Goal: Task Accomplishment & Management: Manage account settings

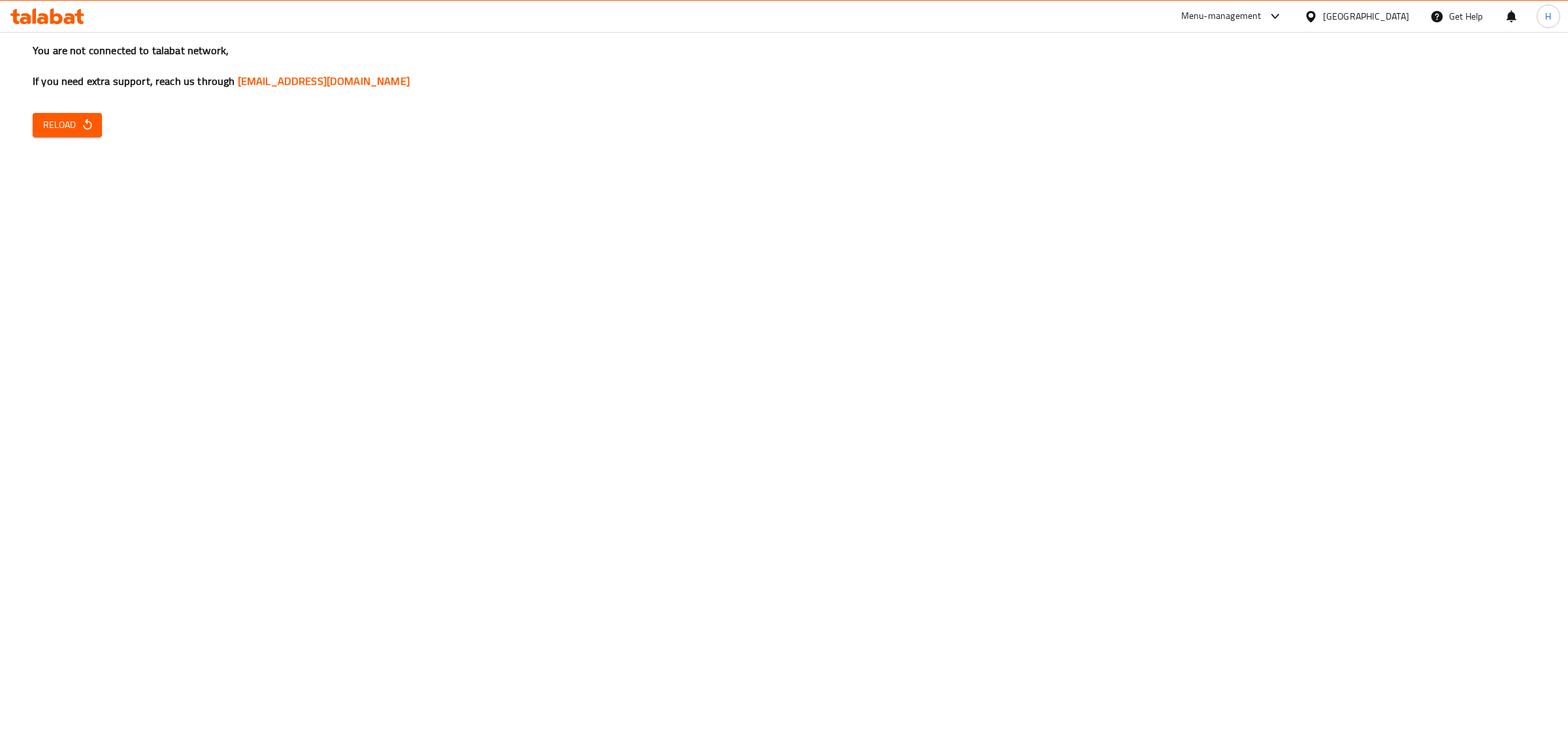
click at [89, 121] on icon "button" at bounding box center [87, 125] width 13 height 13
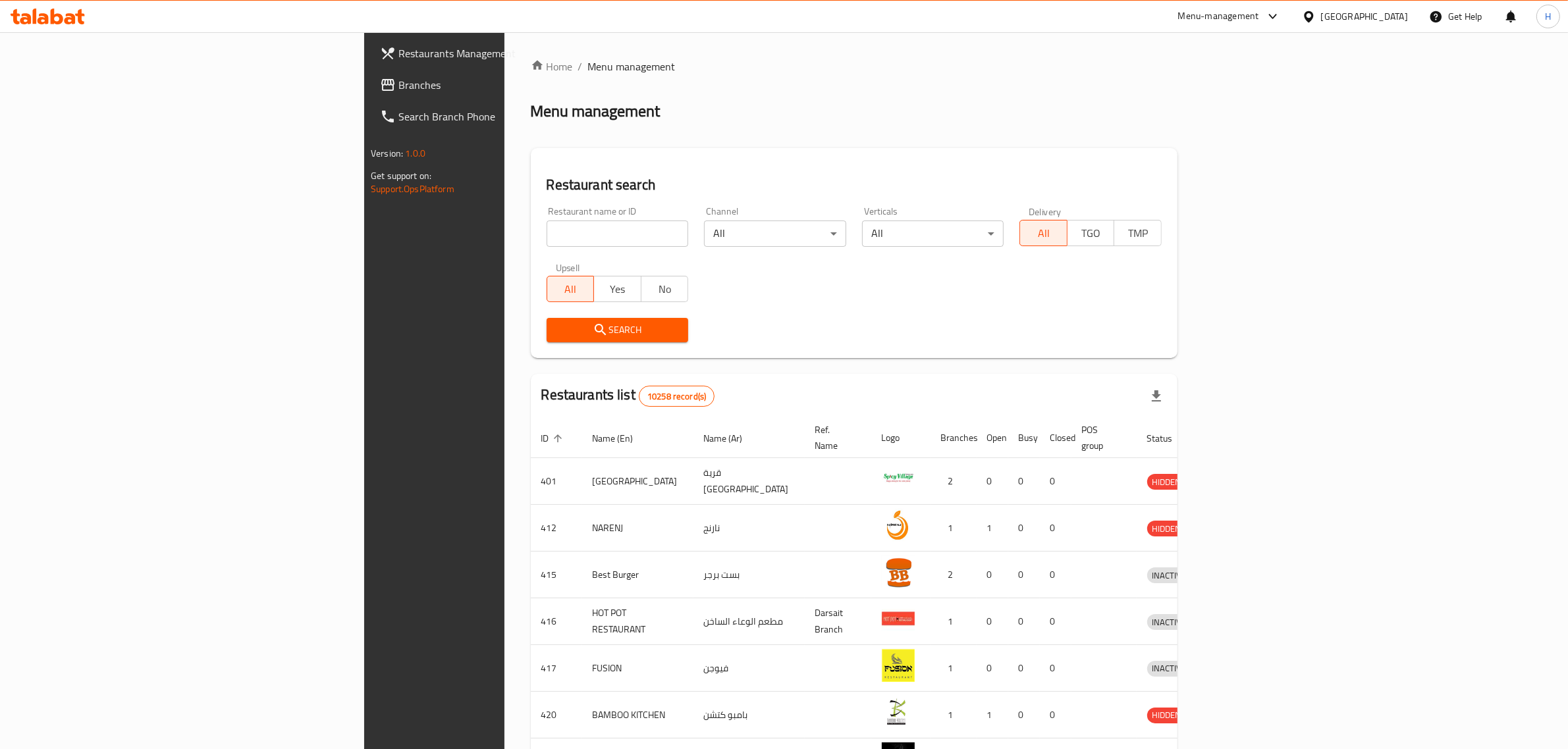
click at [399, 79] on span "Branches" at bounding box center [507, 84] width 218 height 16
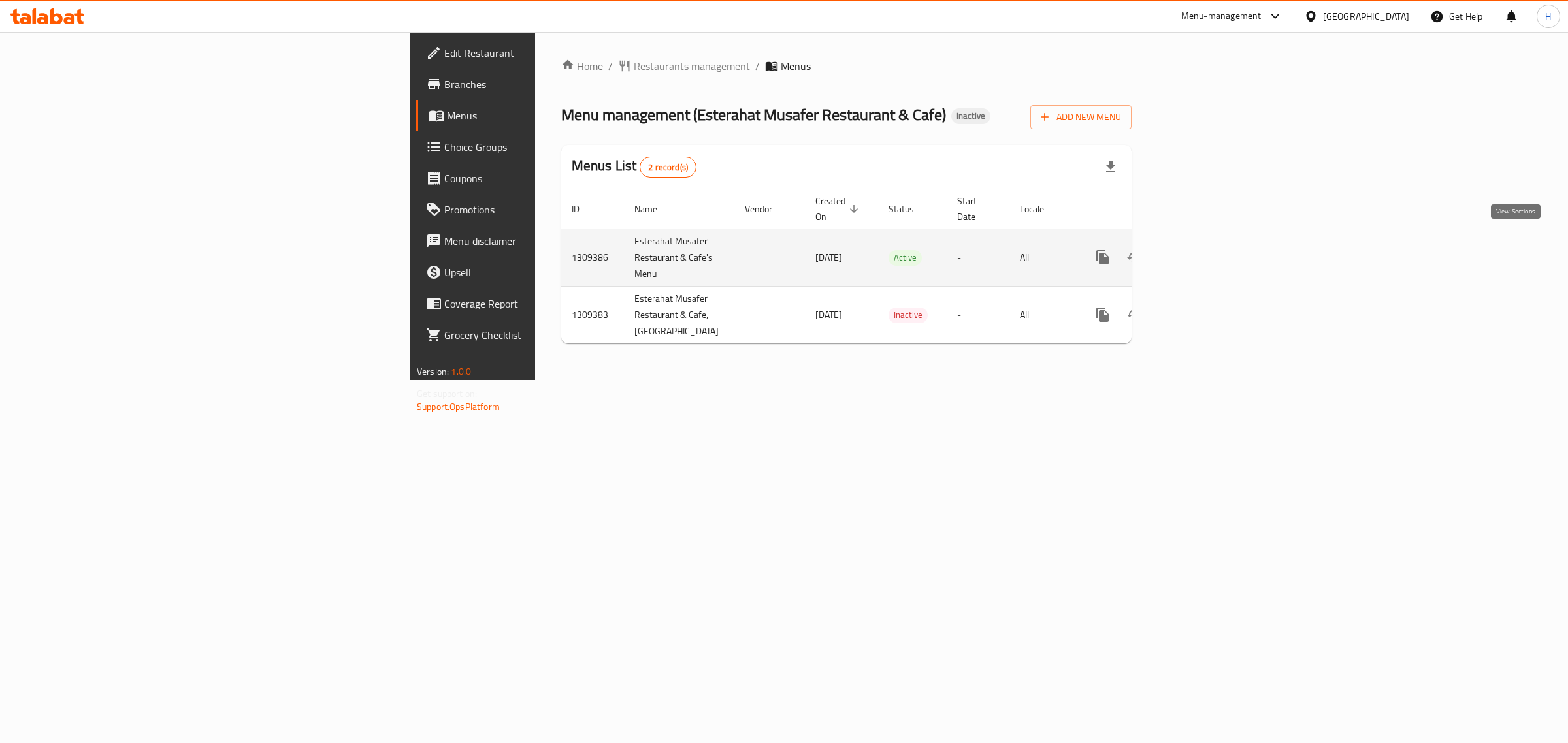
click at [1204, 250] on icon "enhanced table" at bounding box center [1196, 257] width 16 height 16
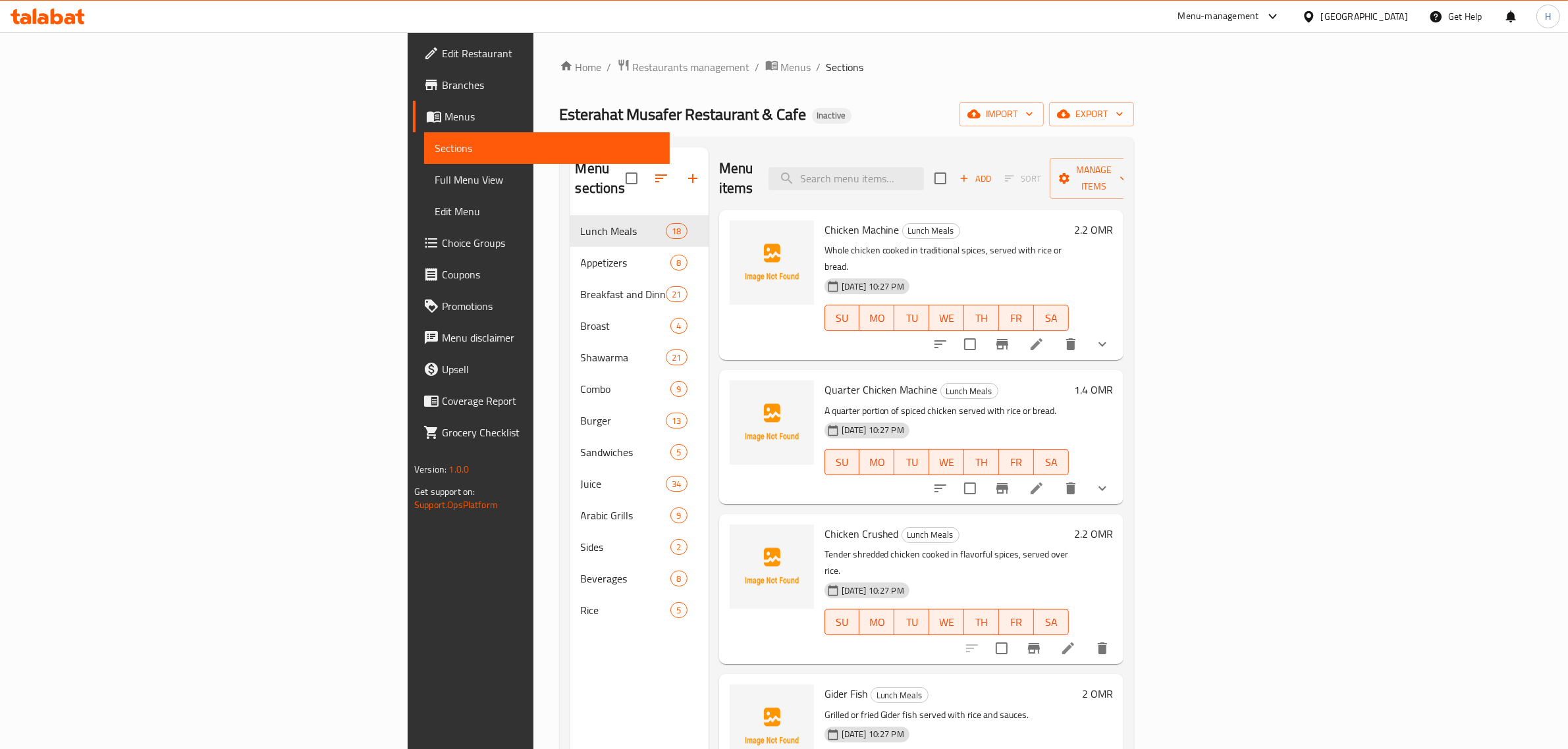
drag, startPoint x: 133, startPoint y: 182, endPoint x: 282, endPoint y: 1, distance: 234.4
click at [434, 182] on span "Full Menu View" at bounding box center [546, 179] width 224 height 16
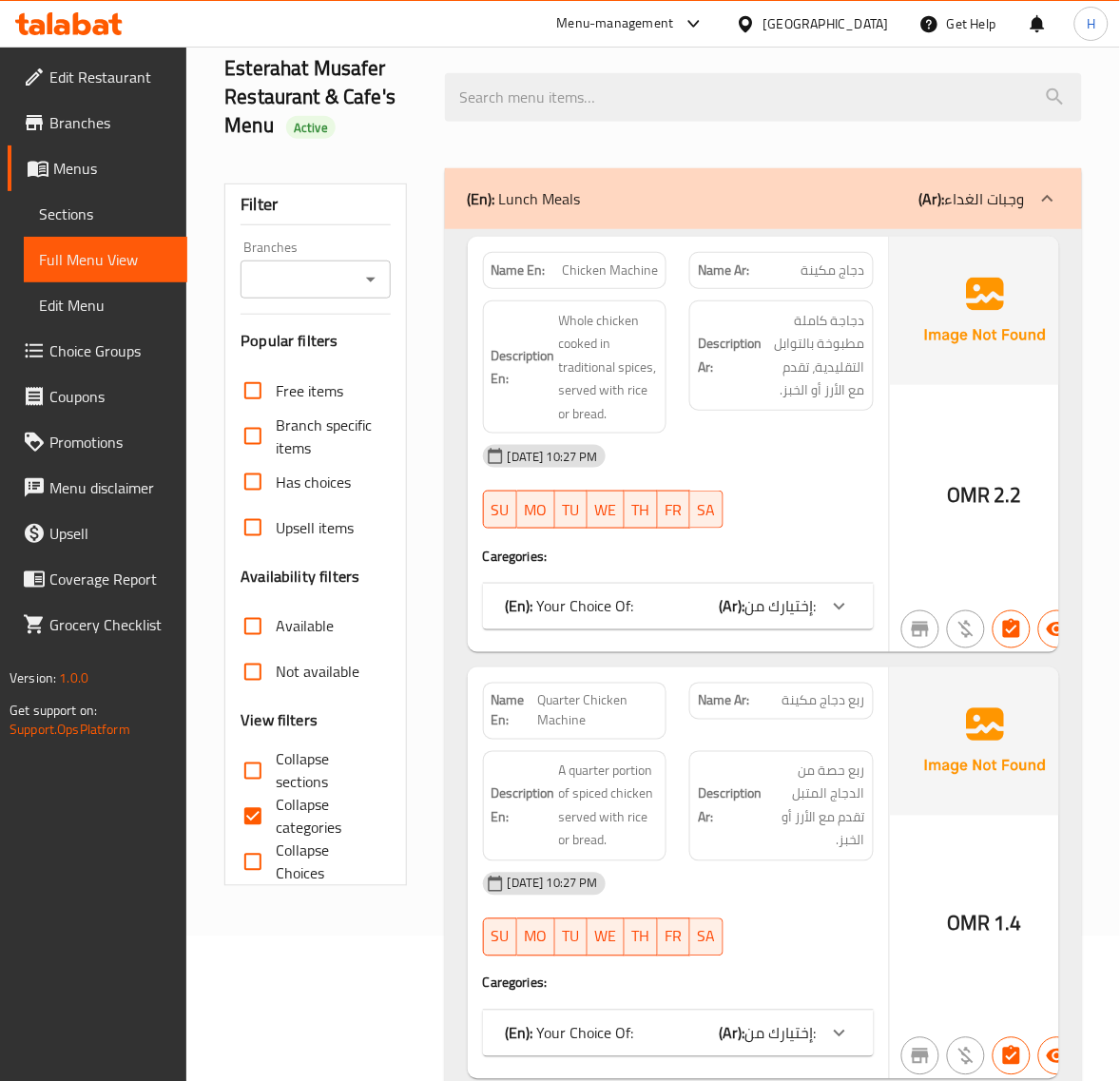
scroll to position [158, 0]
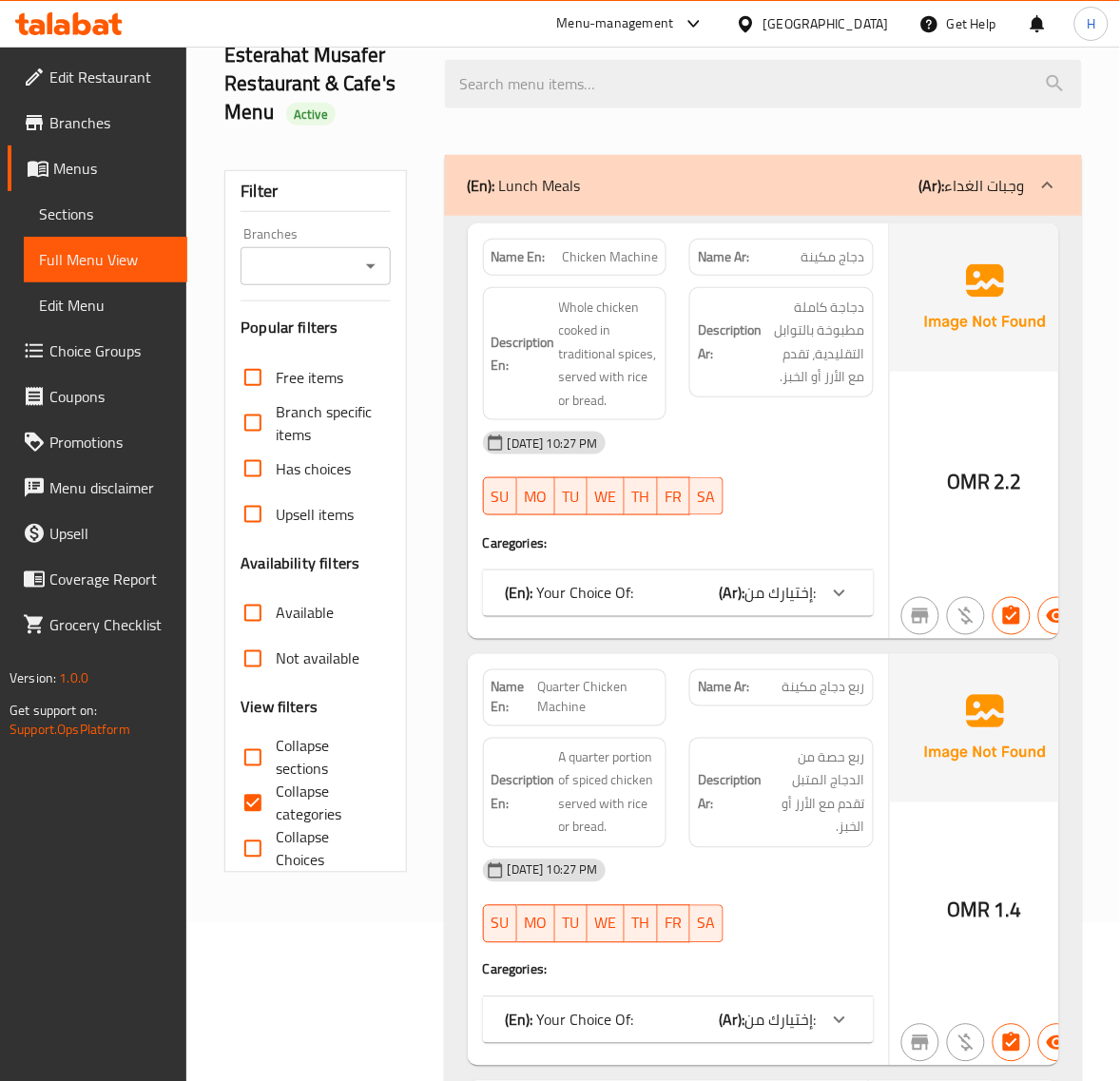
drag, startPoint x: 277, startPoint y: 801, endPoint x: 537, endPoint y: 582, distance: 339.9
click at [277, 805] on span "Collapse categories" at bounding box center [325, 804] width 99 height 46
click at [276, 805] on input "Collapse categories" at bounding box center [253, 804] width 46 height 46
checkbox input "false"
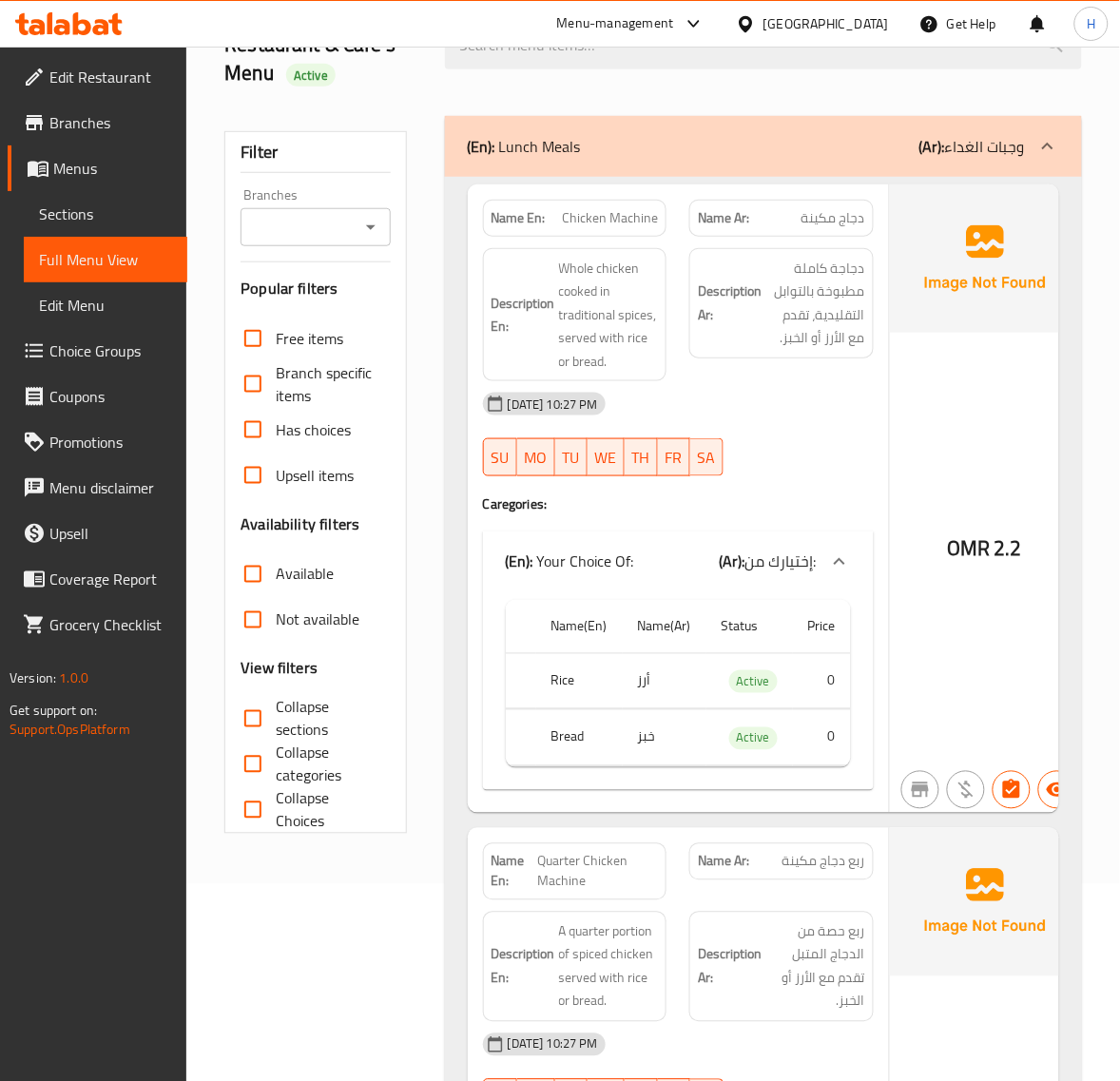
scroll to position [198, 0]
drag, startPoint x: 265, startPoint y: 717, endPoint x: 410, endPoint y: 669, distance: 152.7
click at [265, 717] on input "Collapse sections" at bounding box center [253, 717] width 46 height 46
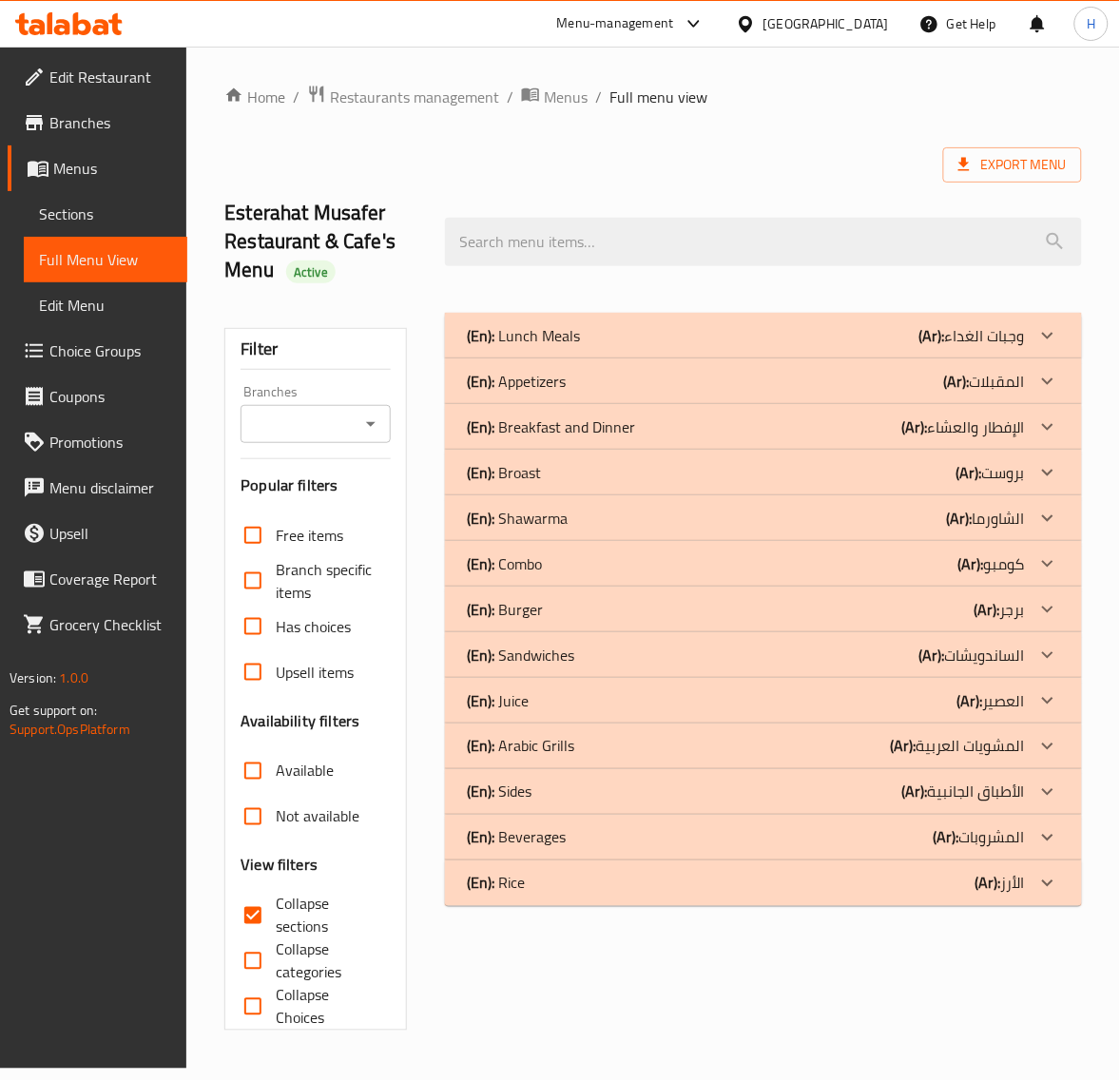
scroll to position [0, 0]
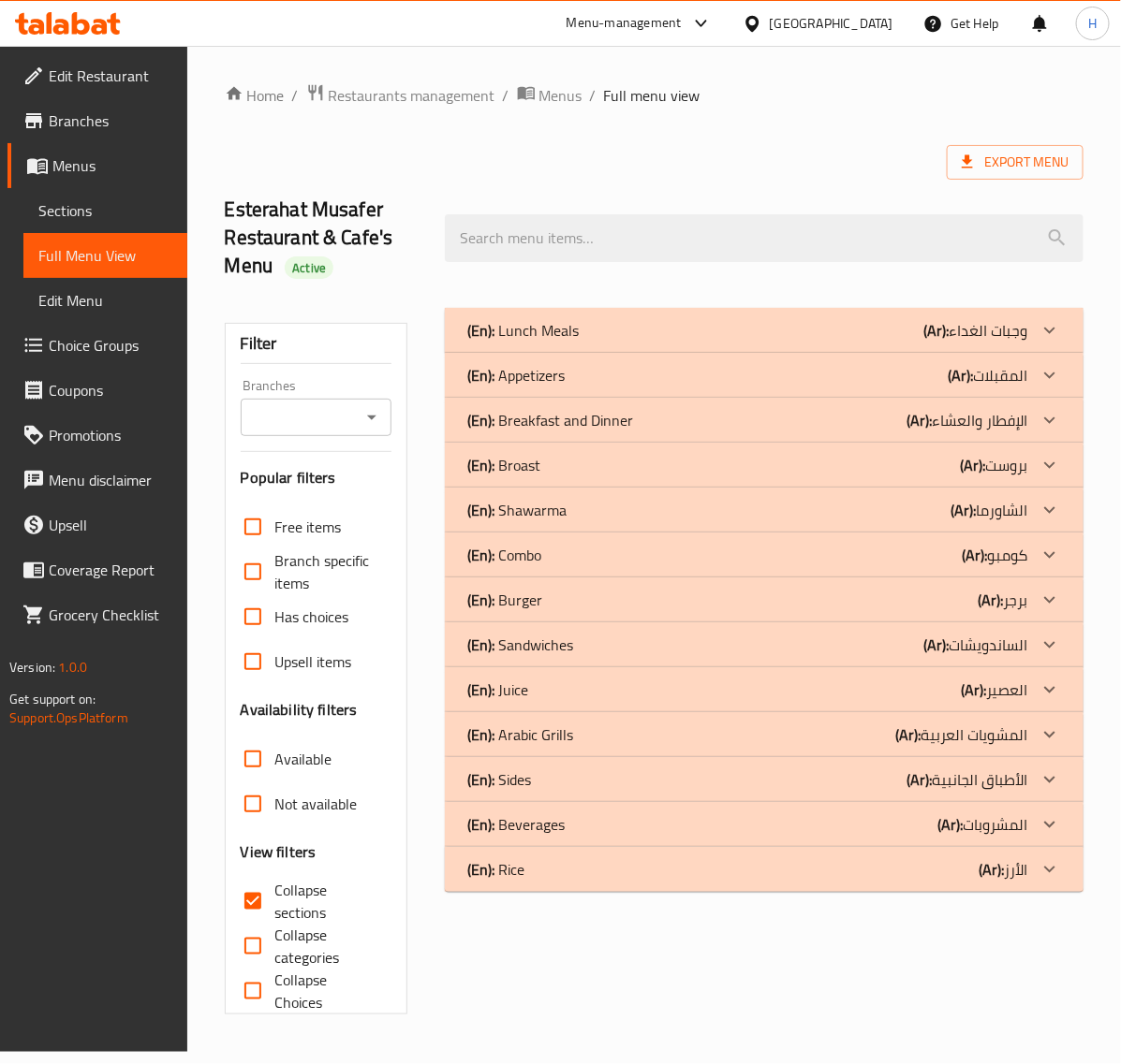
click at [266, 890] on input "Collapse sections" at bounding box center [253, 901] width 45 height 45
checkbox input "false"
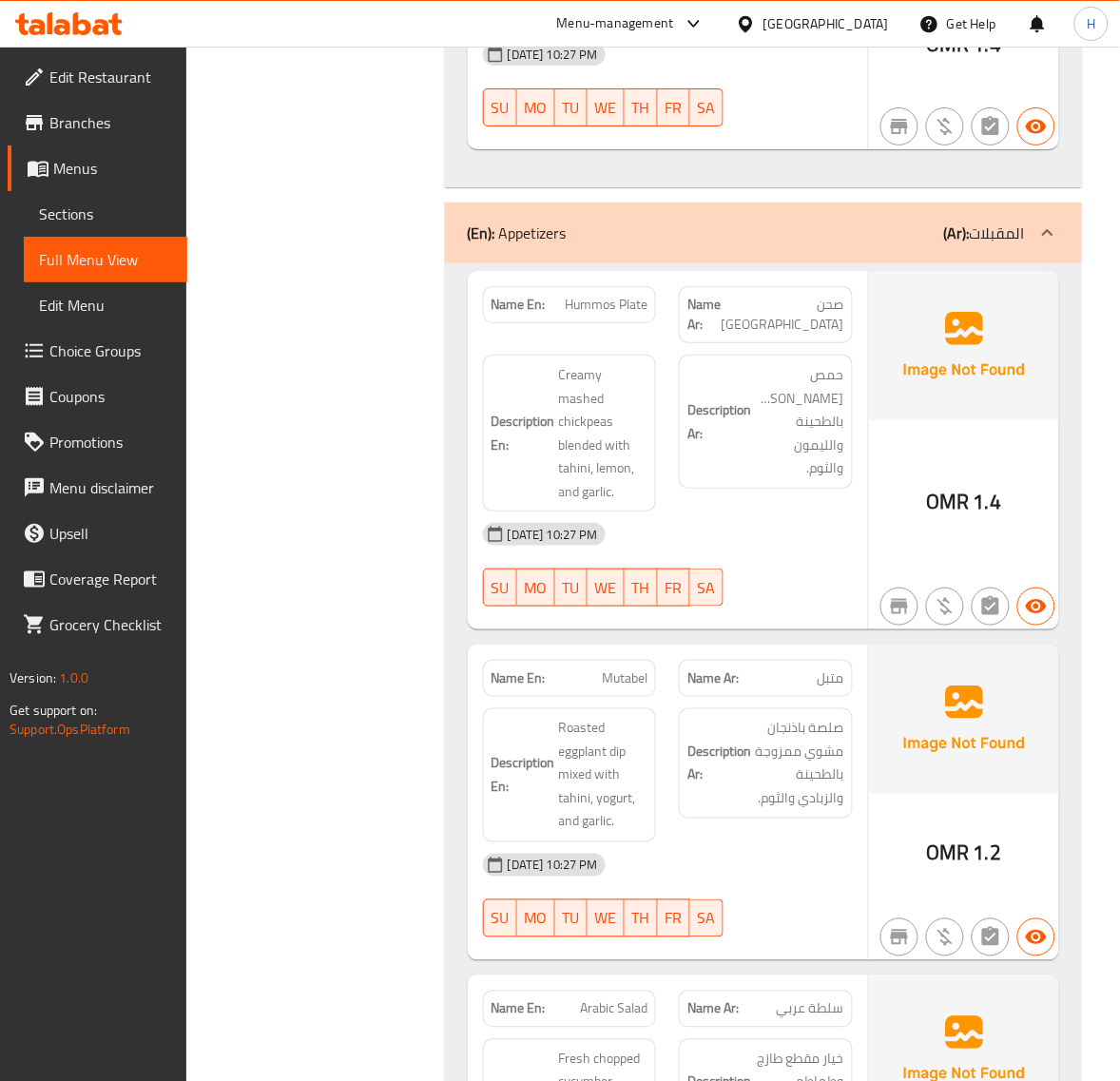
scroll to position [7566, 0]
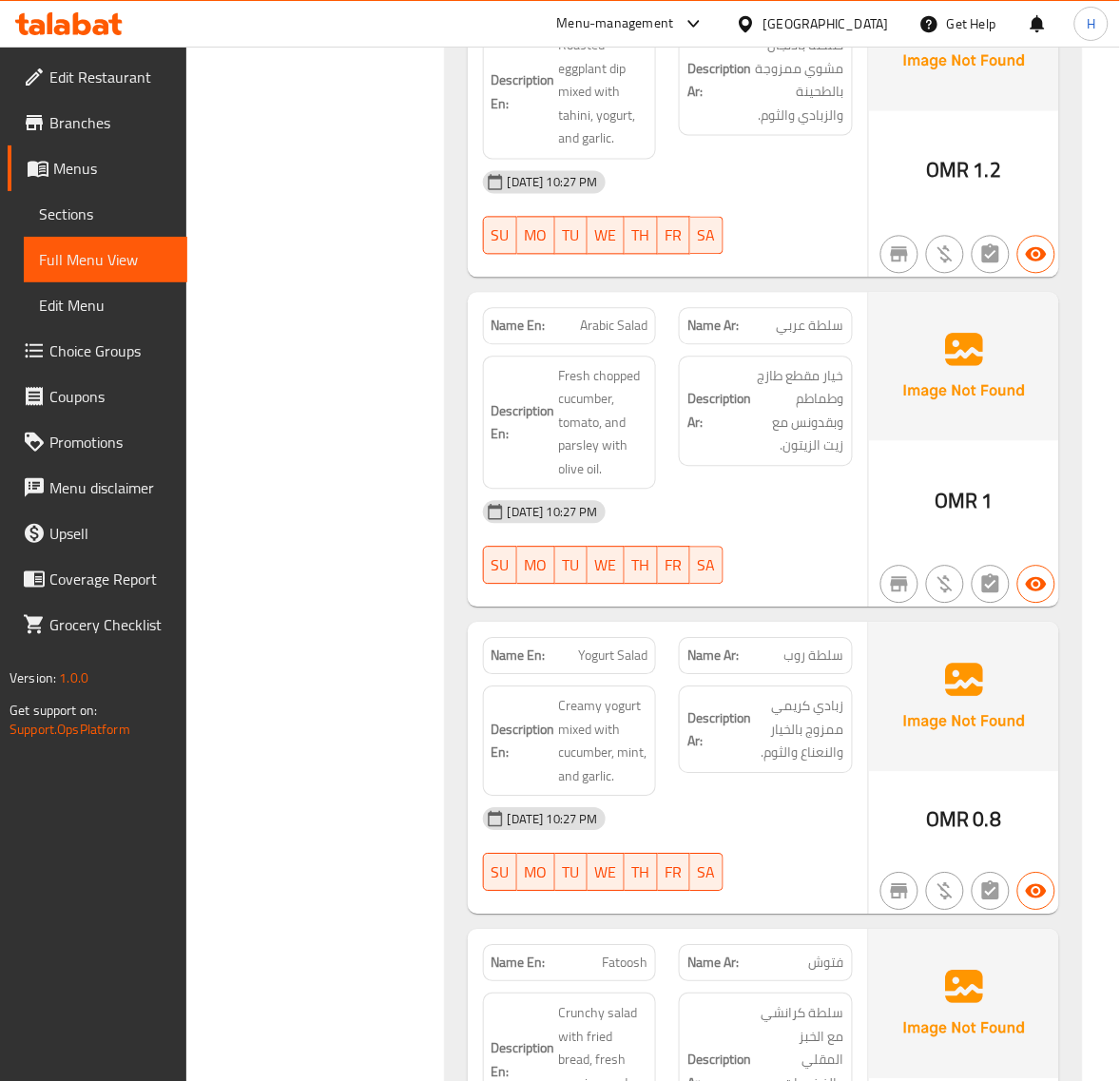
scroll to position [8200, 0]
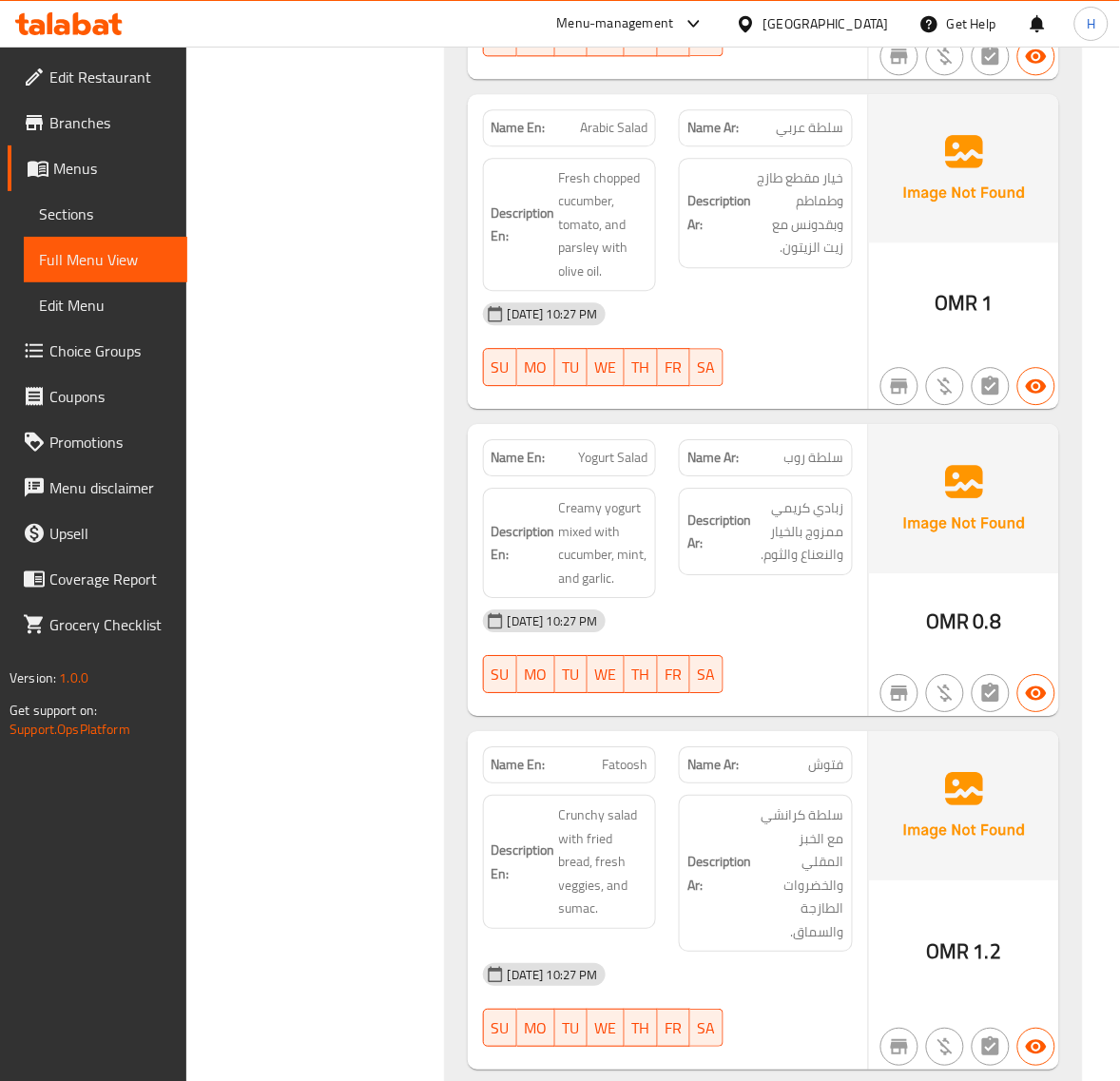
scroll to position [8438, 0]
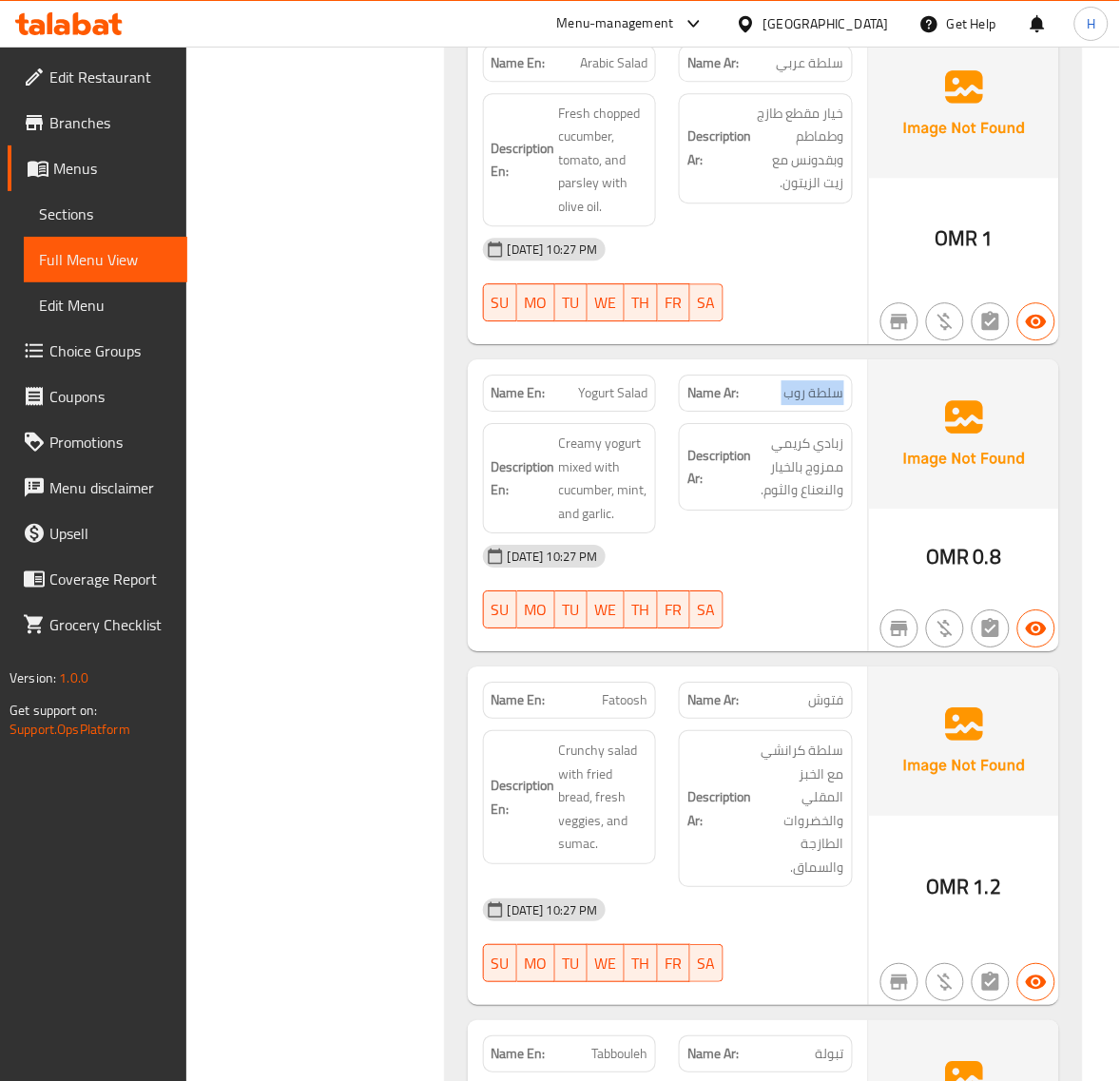
copy span "سلطة روب"
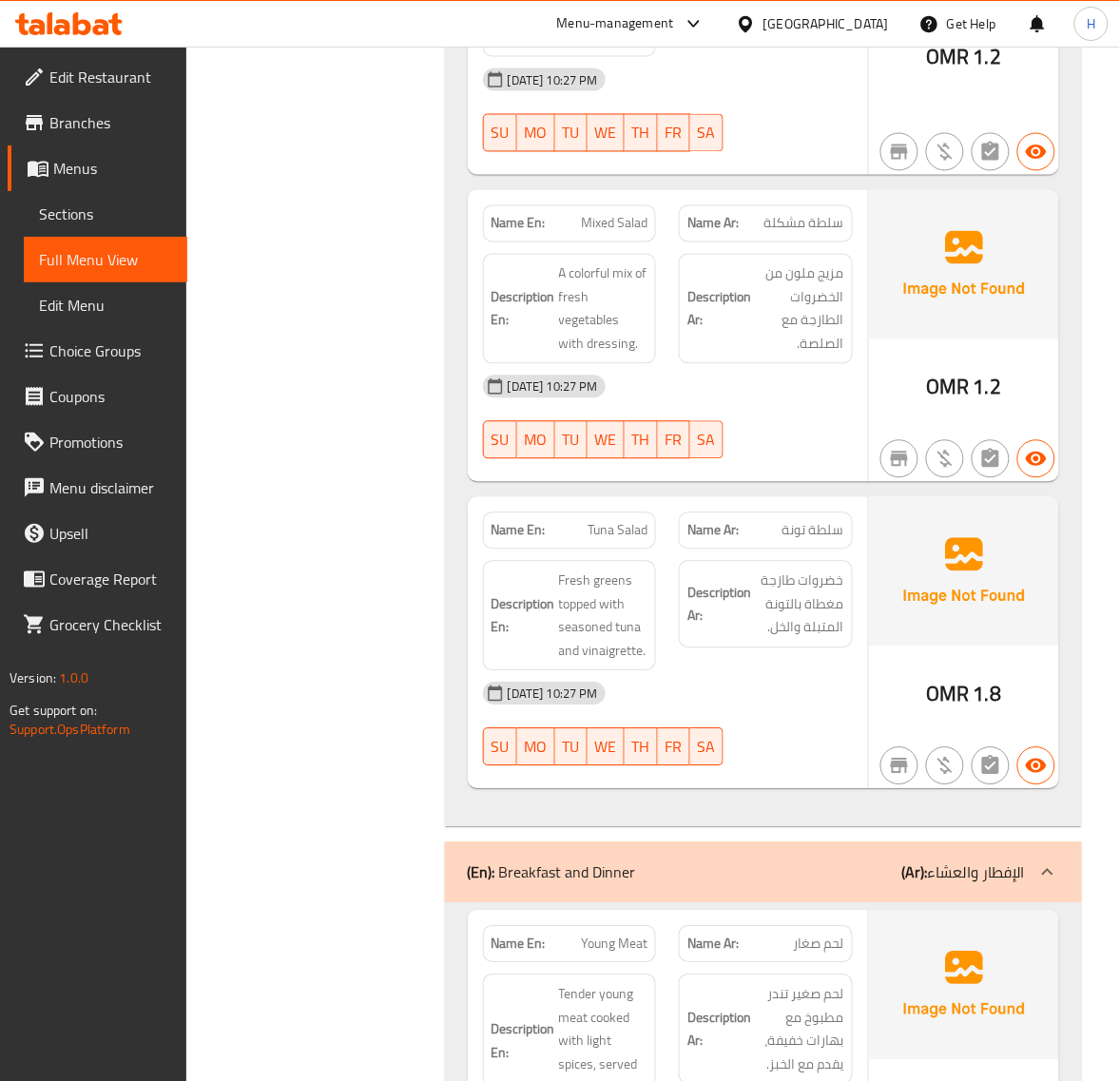
scroll to position [9626, 0]
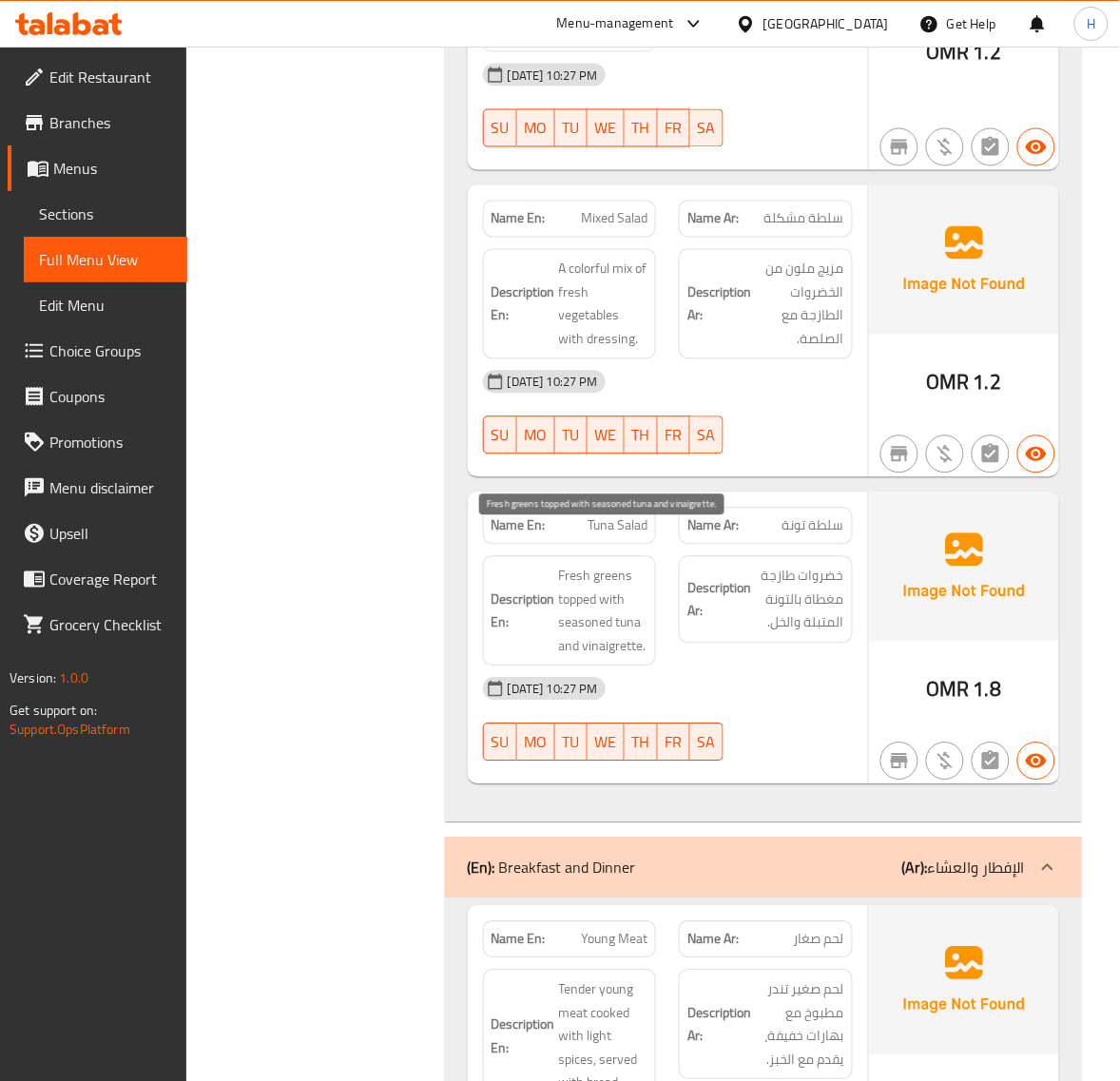
click at [614, 605] on span "Fresh greens topped with seasoned tuna and vinaigrette." at bounding box center [604, 611] width 89 height 93
copy span "vinaigrette"
click at [610, 604] on span "Fresh greens topped with seasoned tuna and vinaigrette." at bounding box center [604, 611] width 89 height 93
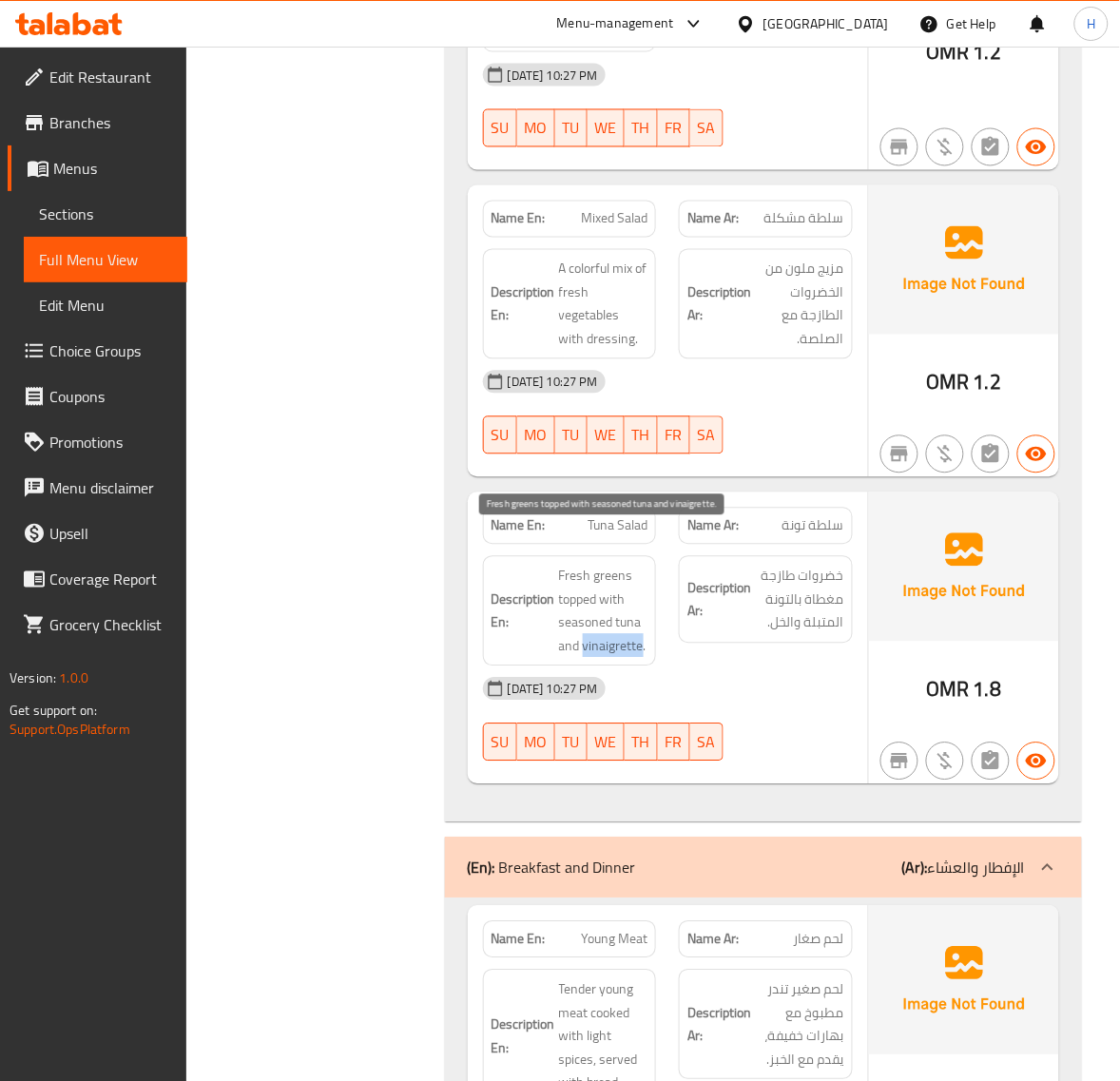
click at [610, 604] on span "Fresh greens topped with seasoned tuna and vinaigrette." at bounding box center [604, 611] width 89 height 93
copy span "vinaigrette"
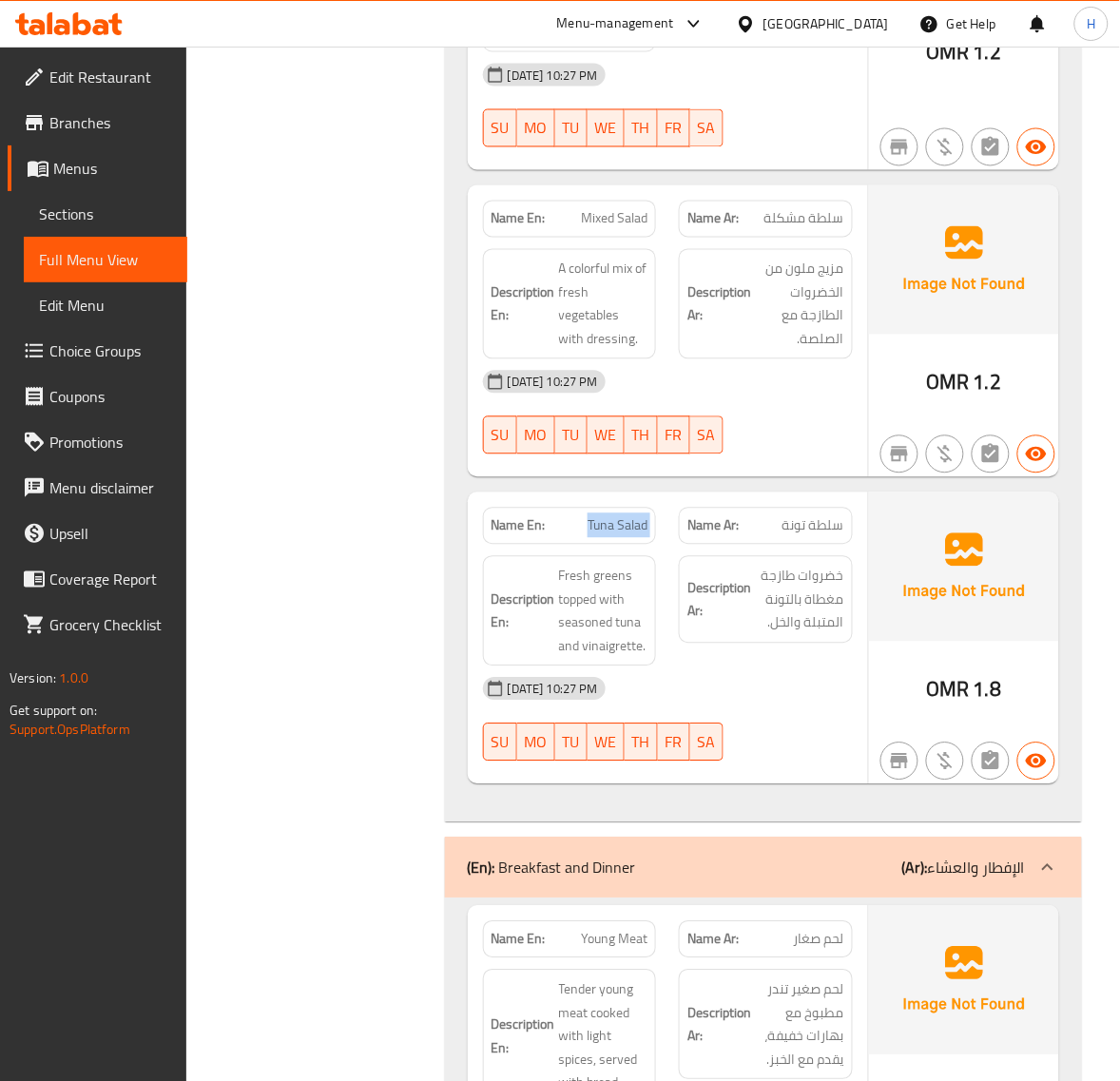
copy span "Tuna Salad"
click at [88, 209] on span "Sections" at bounding box center [105, 213] width 133 height 23
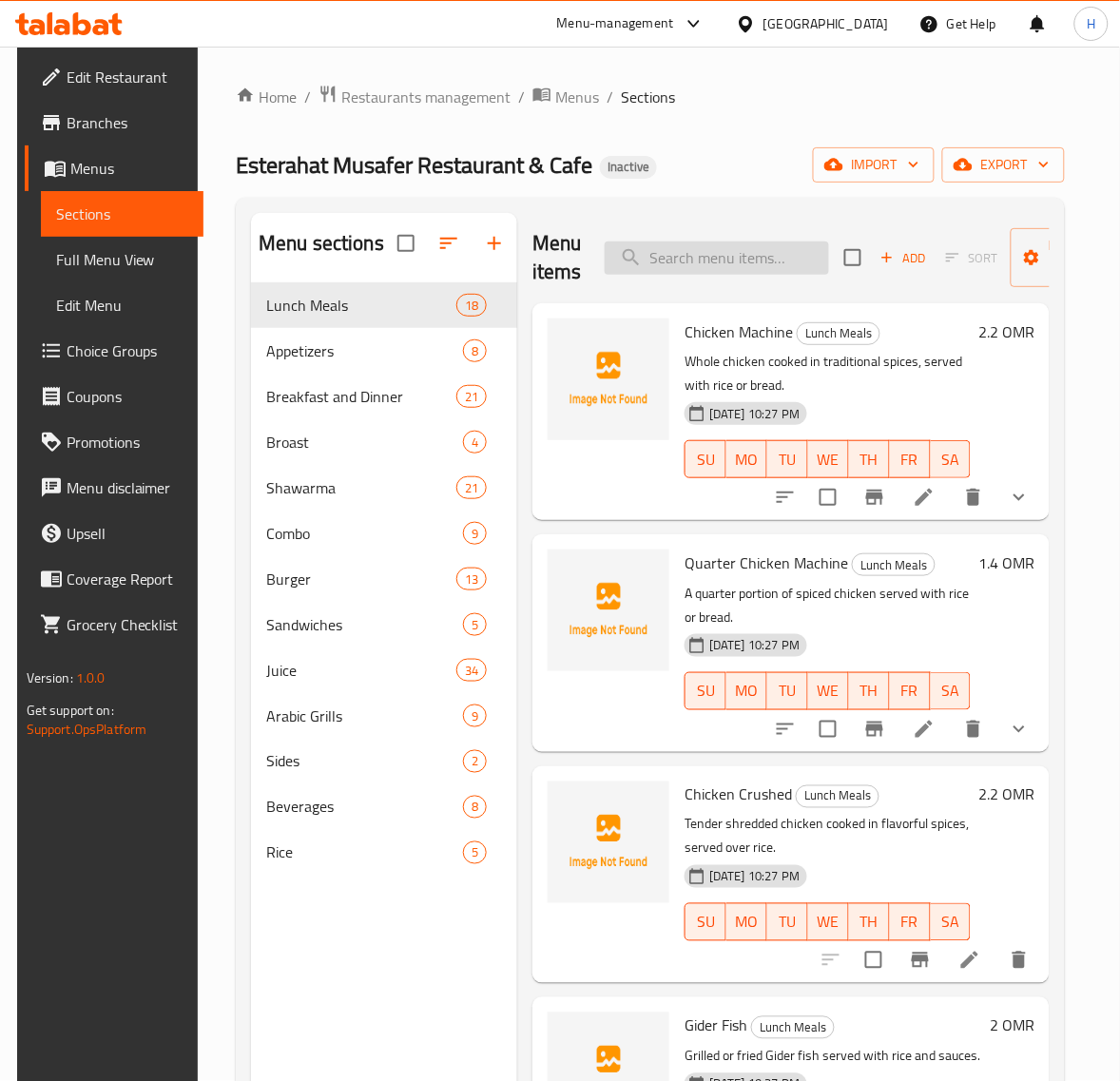
click at [740, 252] on input "search" at bounding box center [717, 259] width 224 height 34
paste input "Beans (Foul)"
type input "Beans (Foul)"
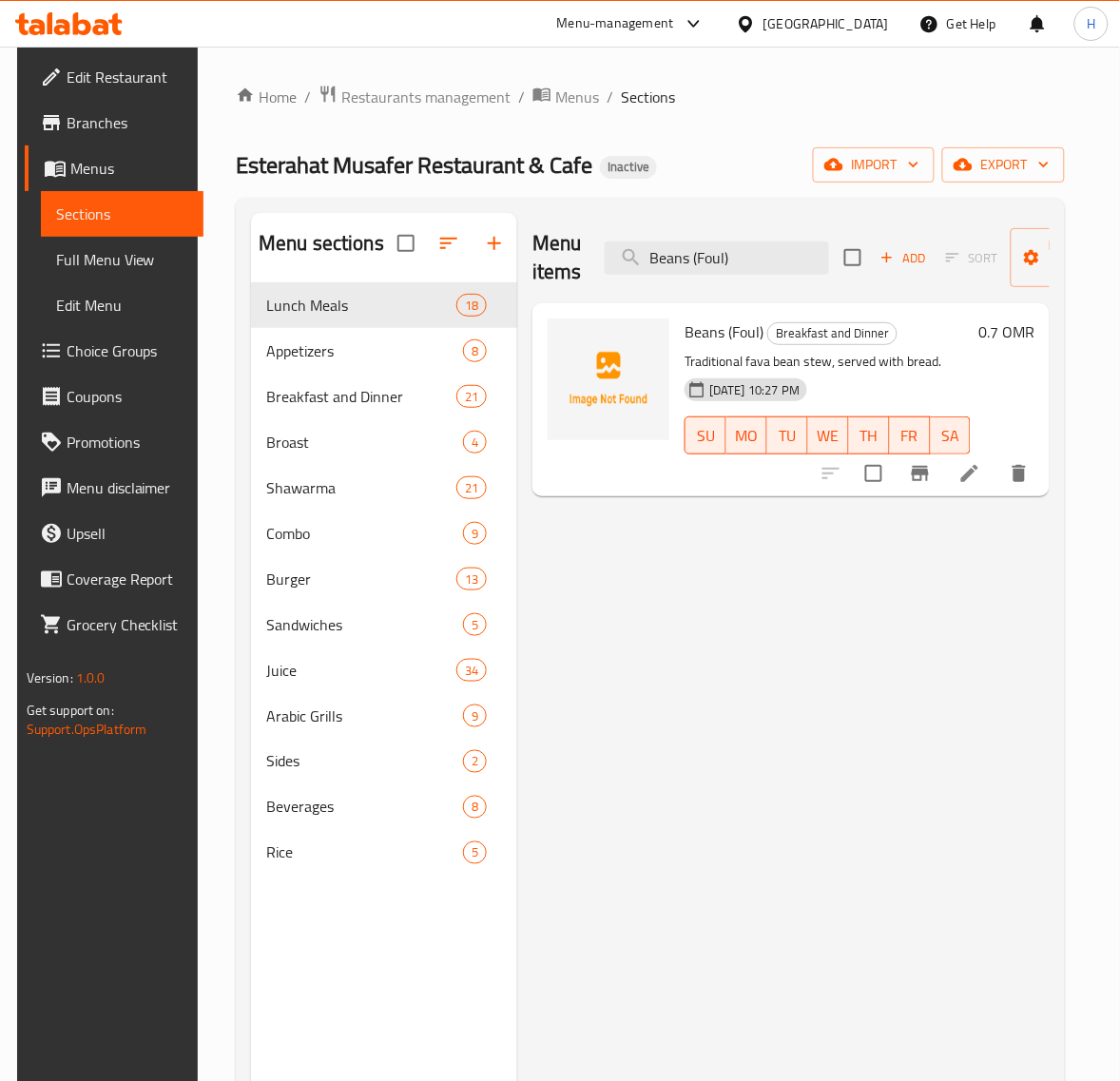
click at [981, 474] on icon at bounding box center [969, 473] width 23 height 23
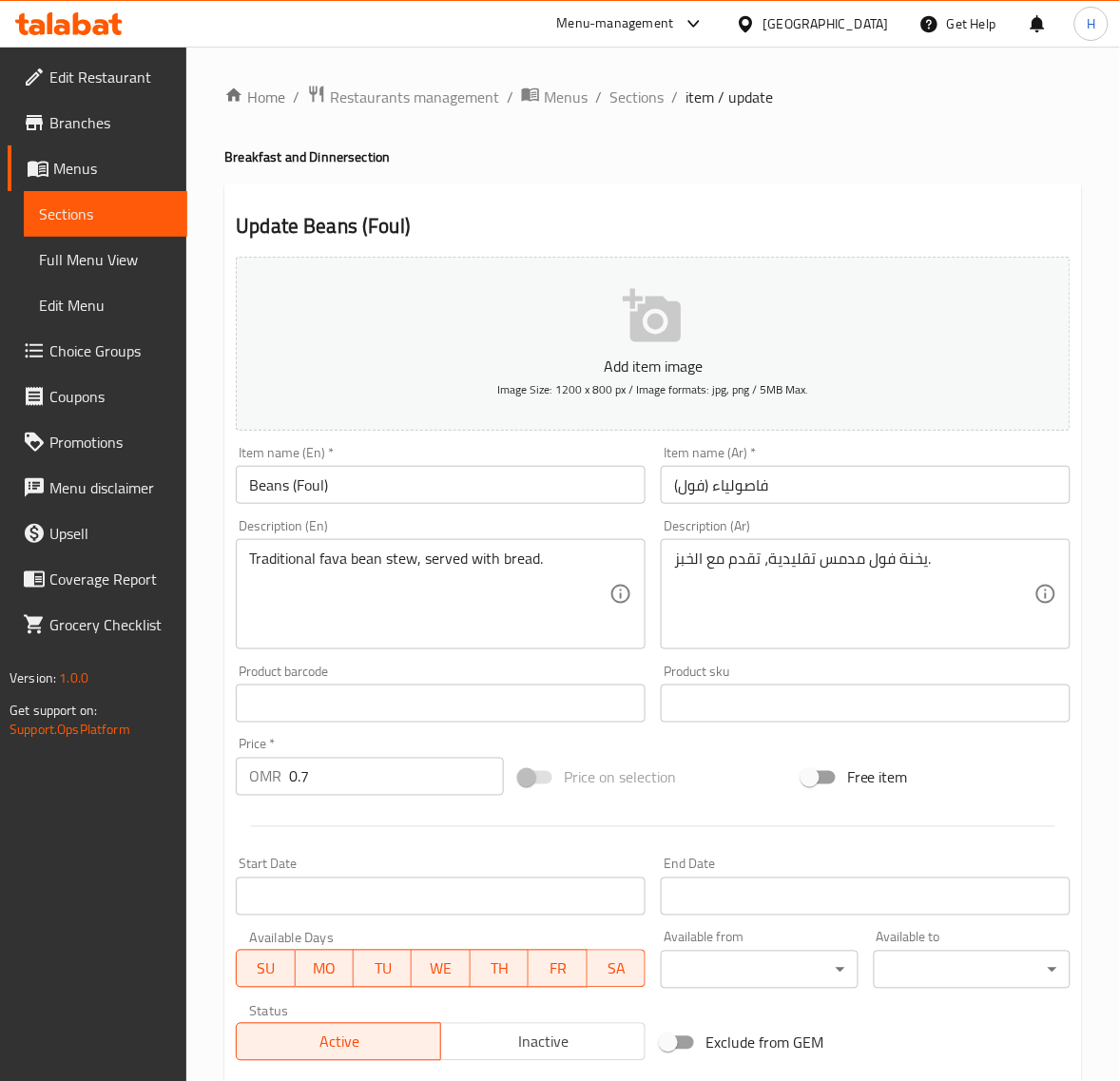
click at [915, 495] on input "فاصولياء (فول)" at bounding box center [866, 485] width 410 height 38
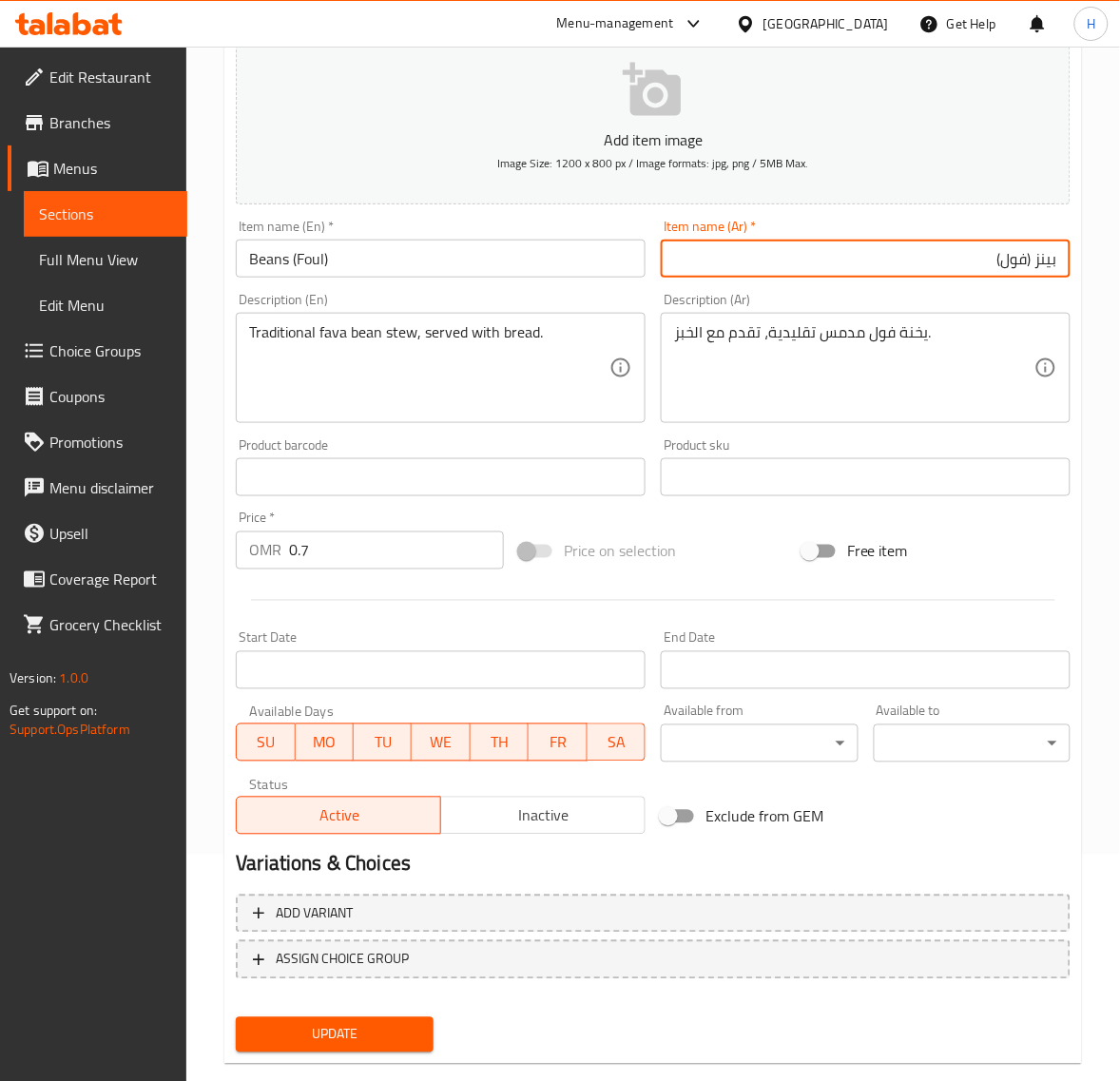
scroll to position [259, 0]
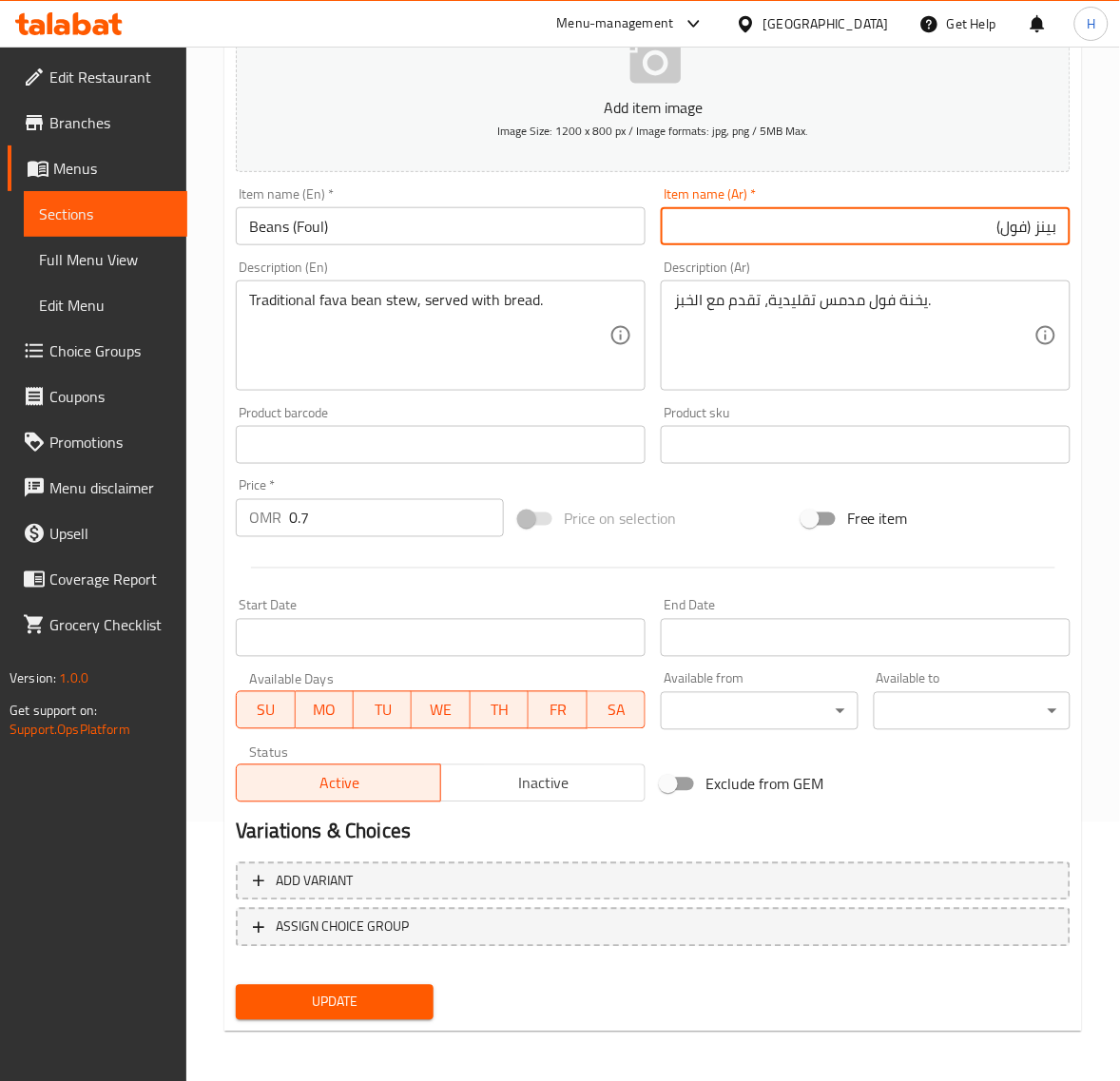
type input "بينز (فول)"
click at [355, 1015] on button "Update" at bounding box center [334, 1003] width 197 height 36
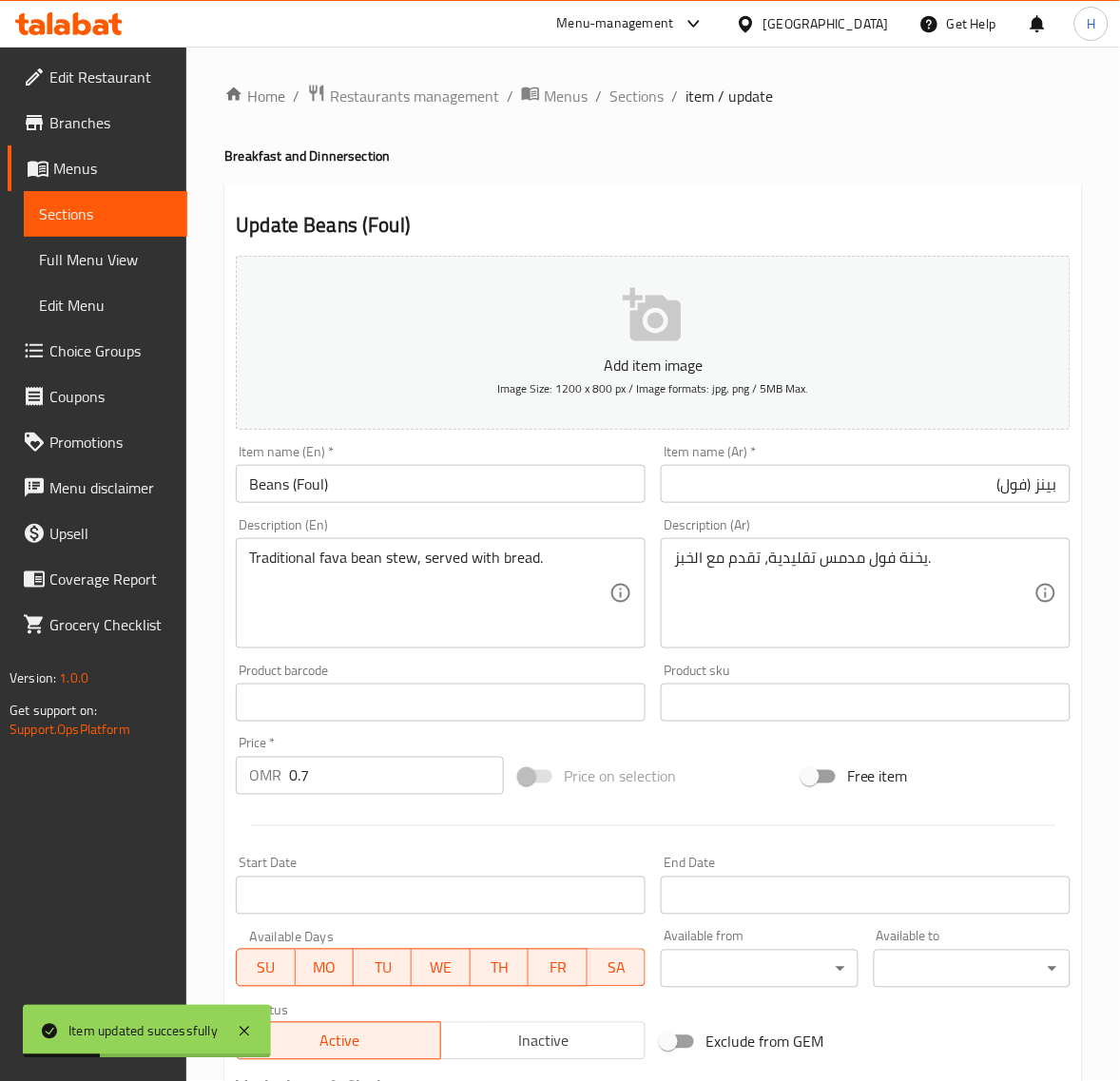
scroll to position [0, 0]
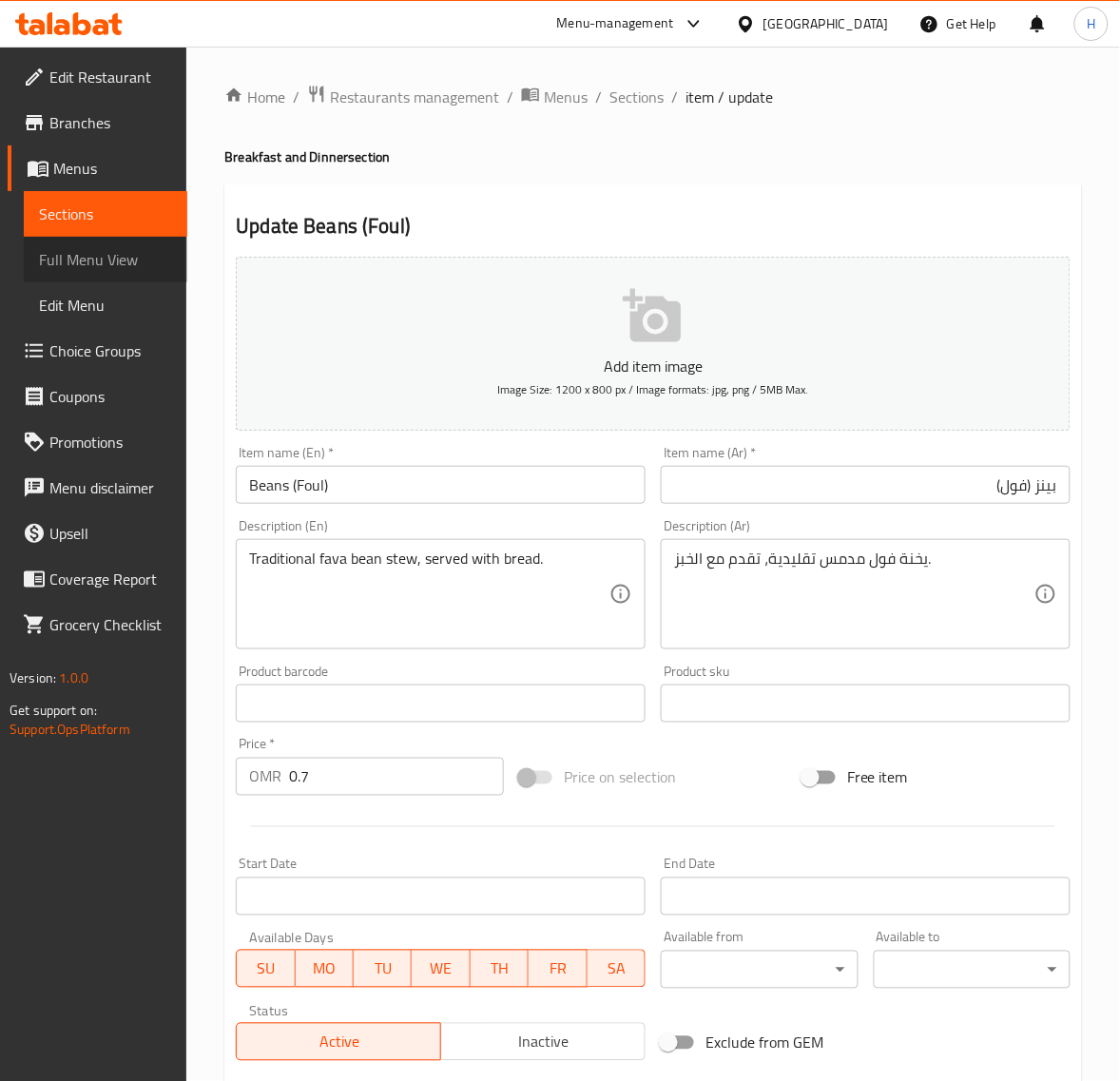
click at [129, 255] on span "Full Menu View" at bounding box center [105, 259] width 133 height 23
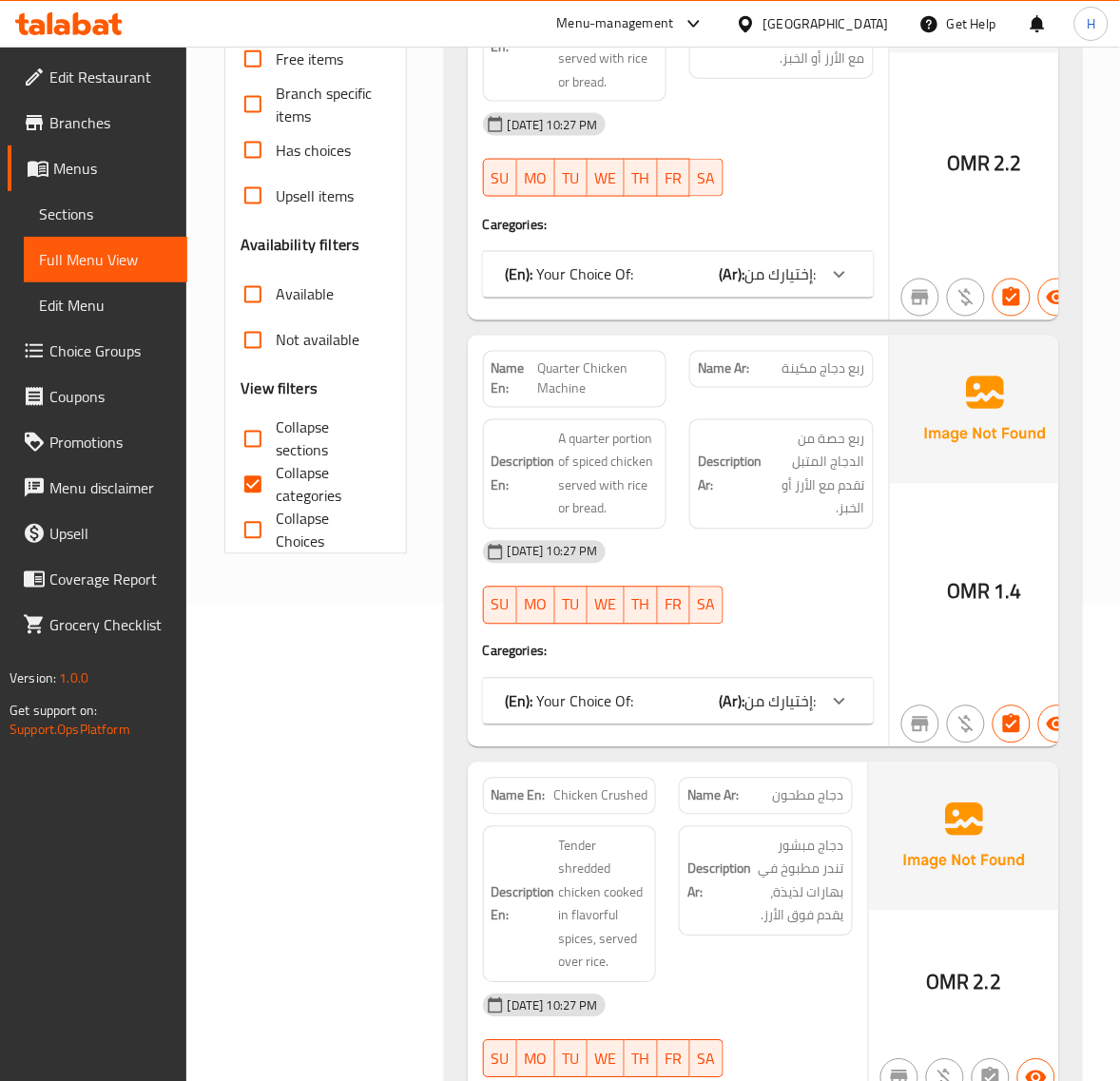
scroll to position [476, 0]
click at [253, 485] on input "Collapse categories" at bounding box center [253, 486] width 46 height 46
checkbox input "false"
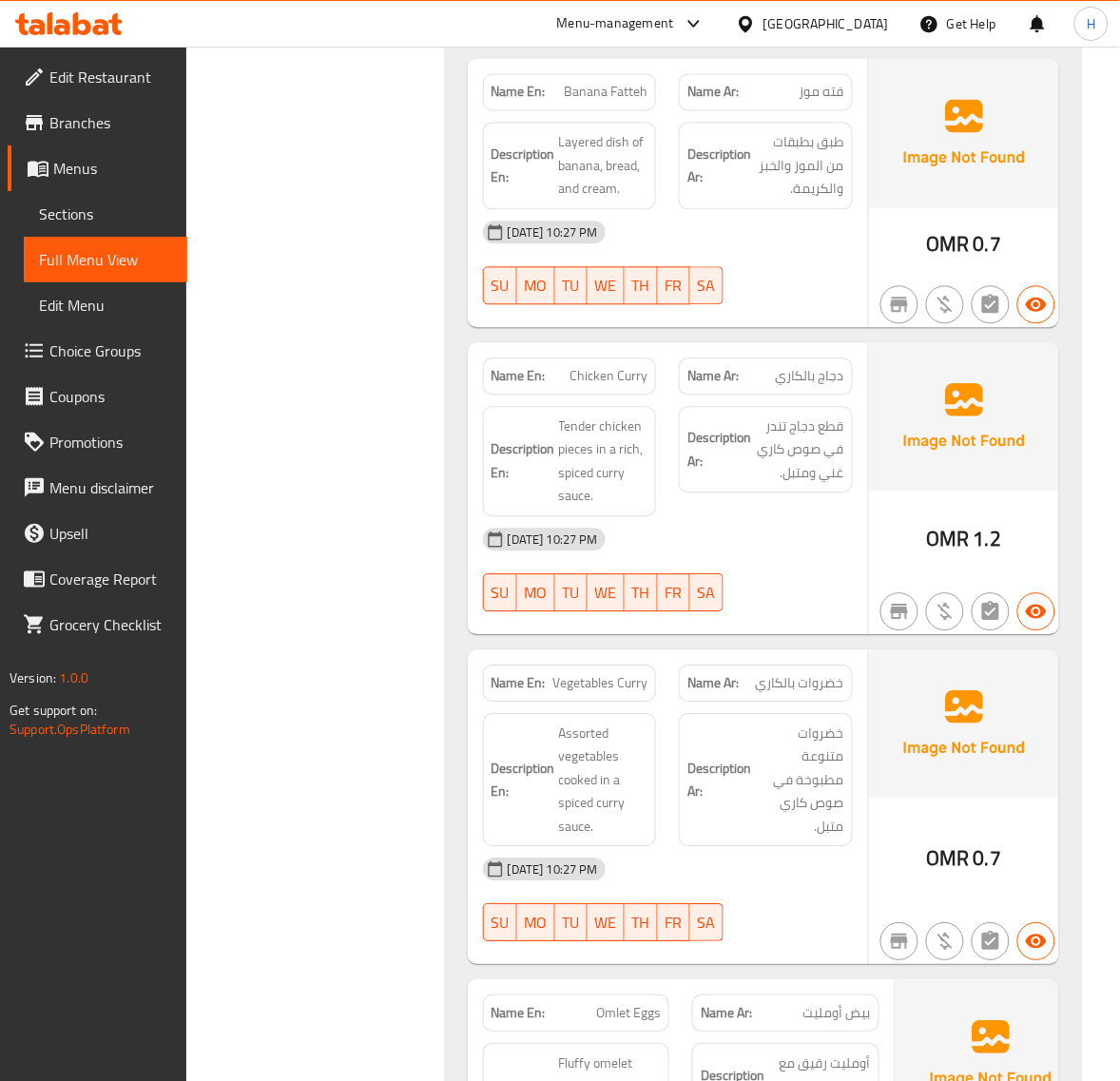
scroll to position [14228, 0]
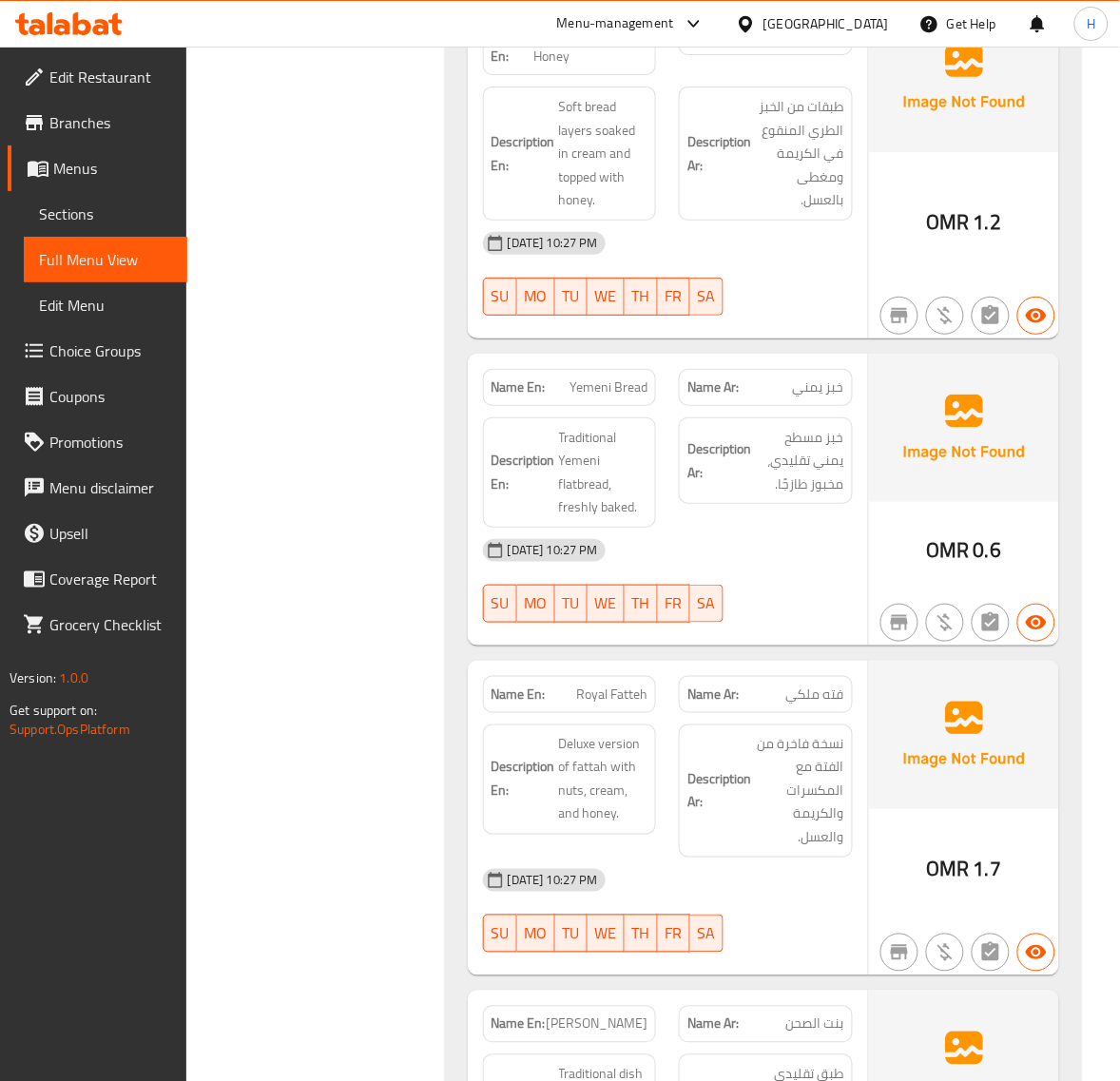
scroll to position [16448, 0]
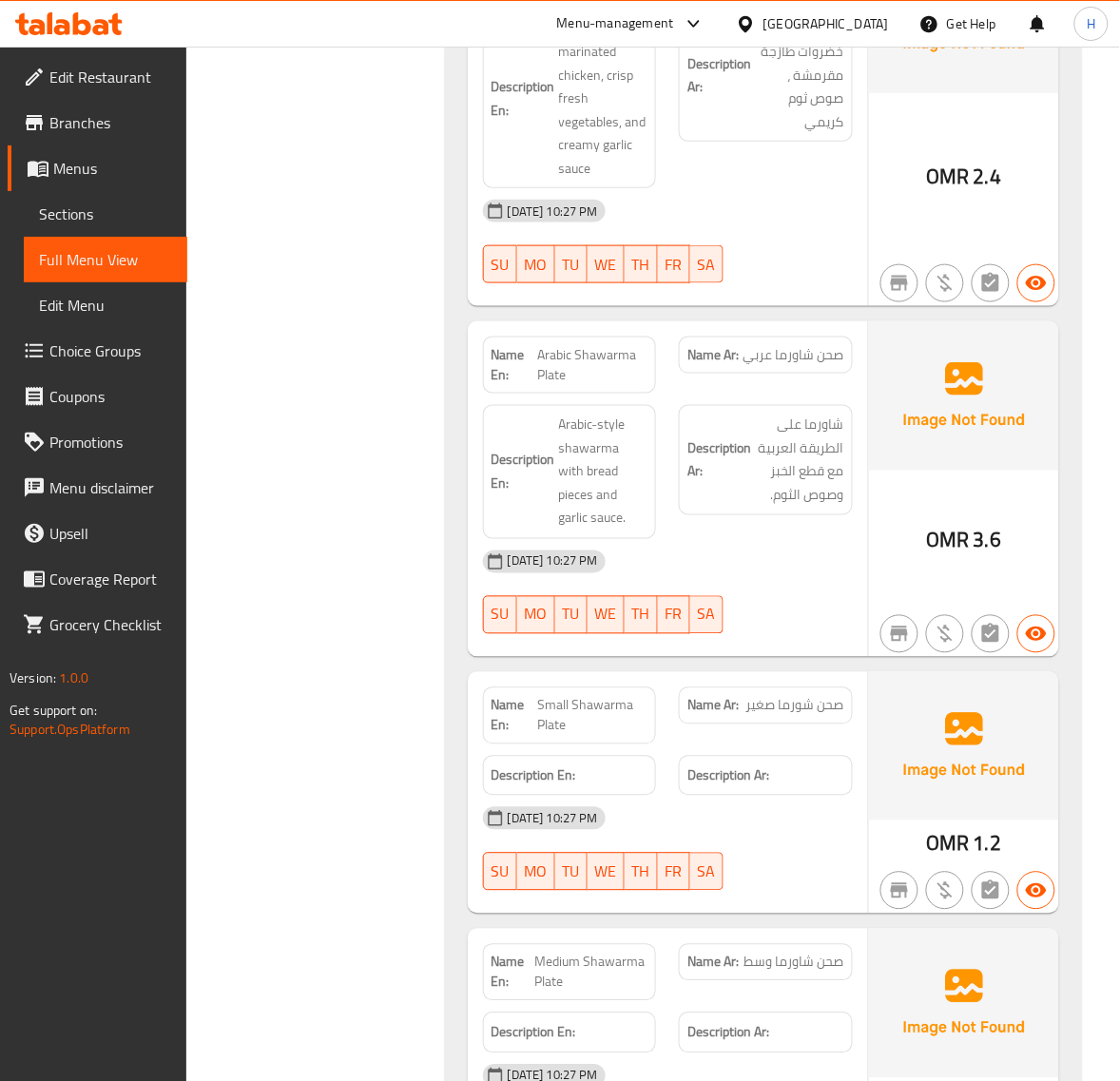
scroll to position [19775, 0]
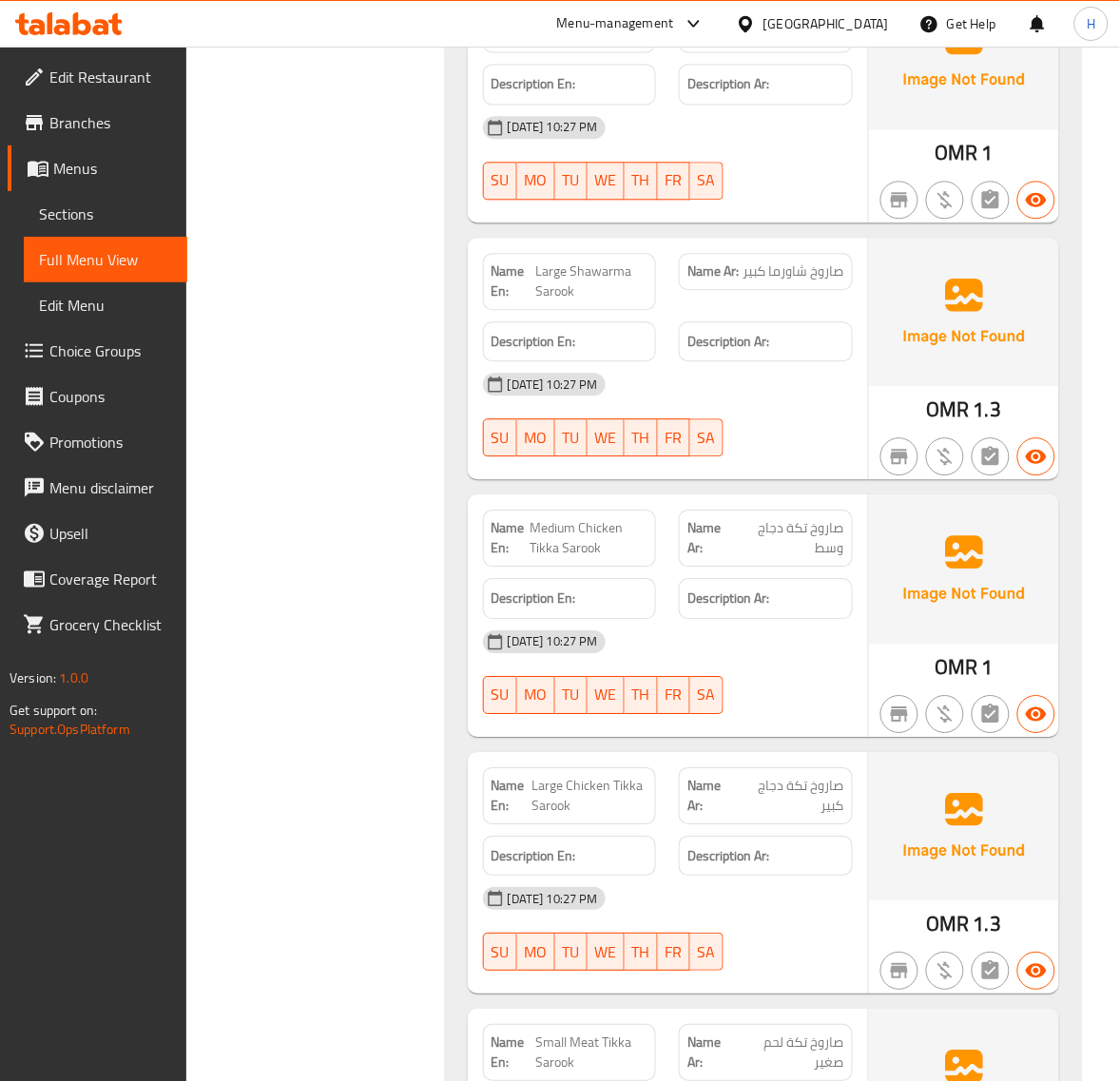
scroll to position [21756, 0]
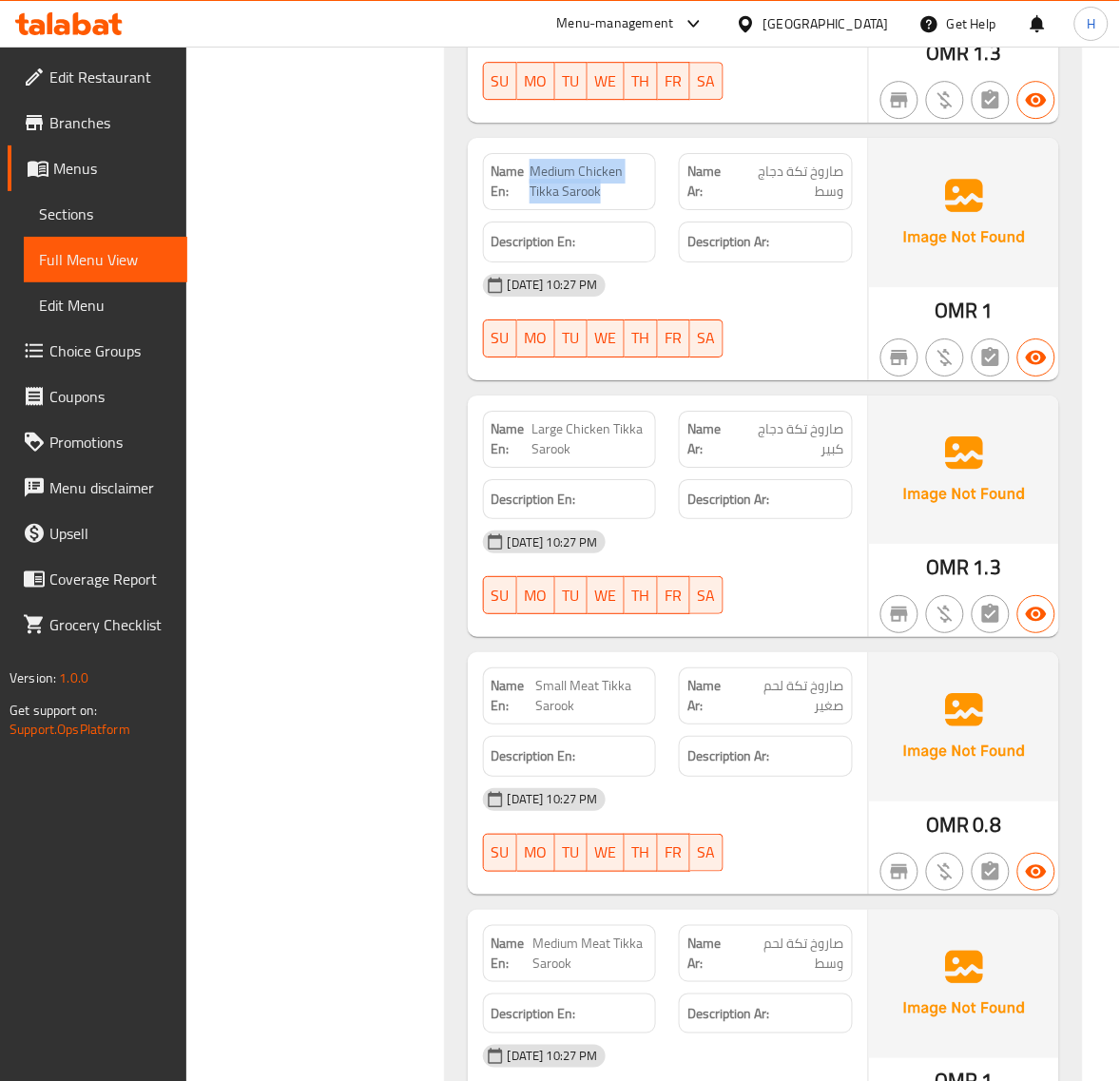
scroll to position [22152, 0]
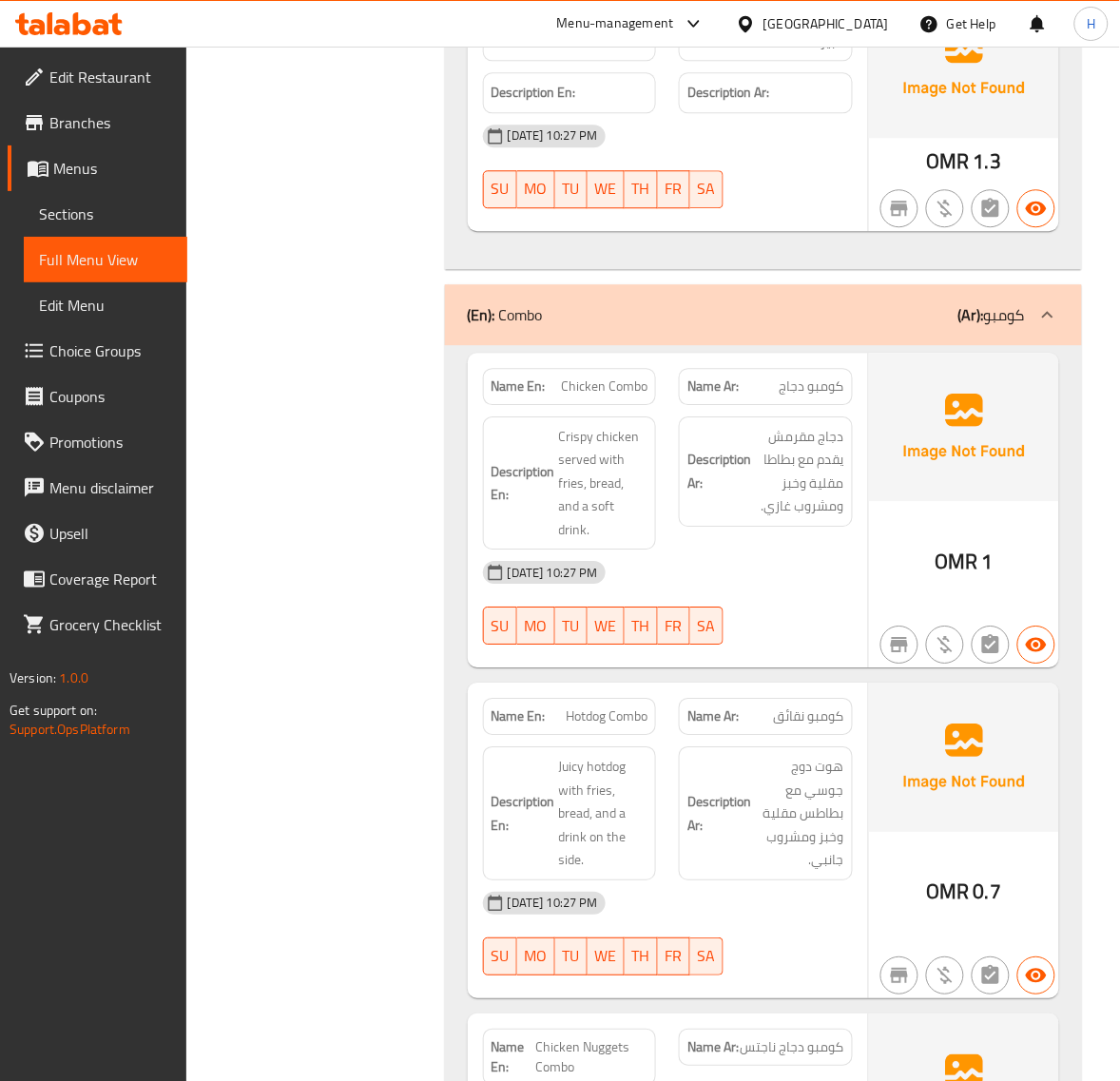
scroll to position [24806, 0]
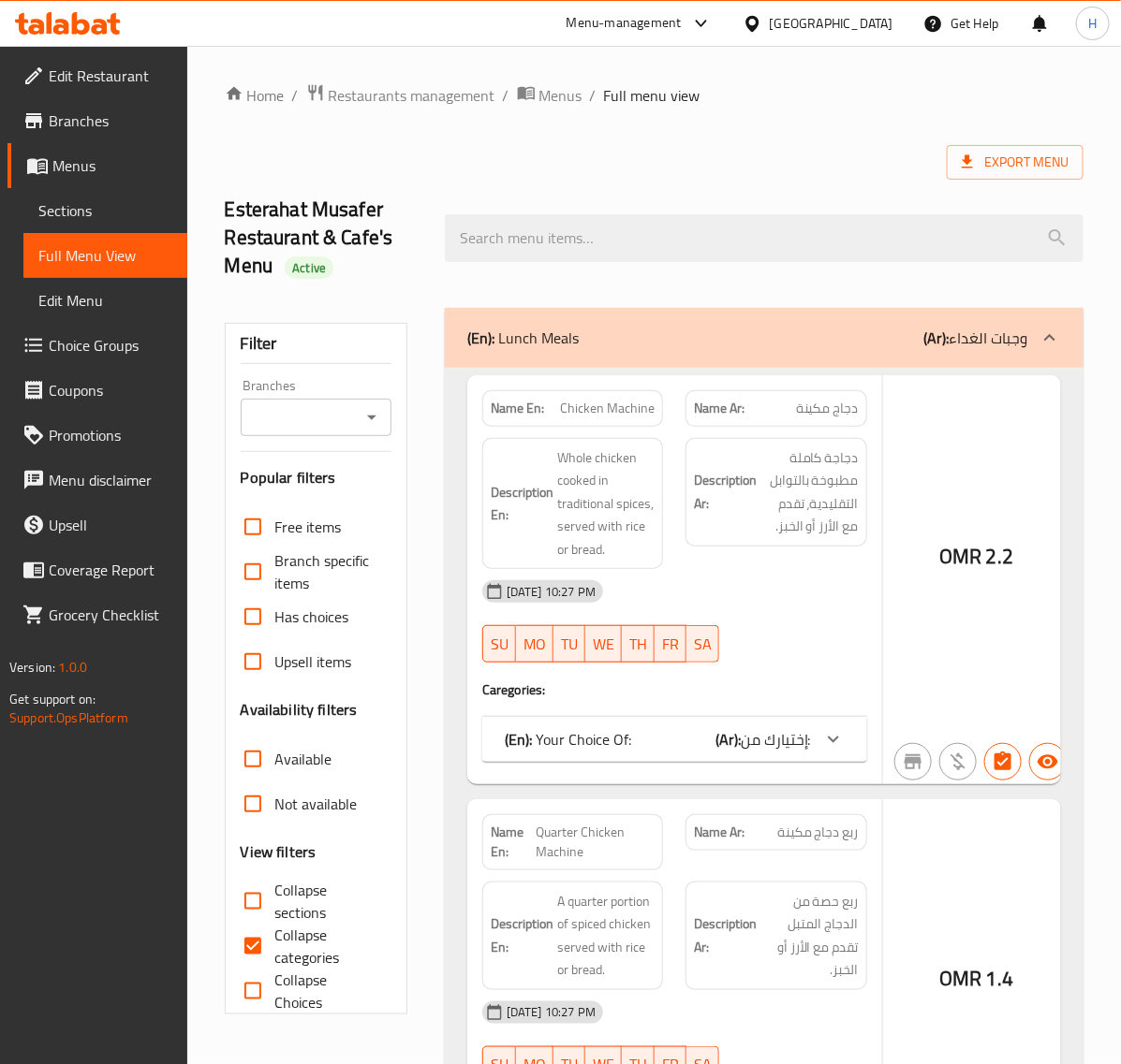
click at [91, 208] on div at bounding box center [560, 532] width 1121 height 1064
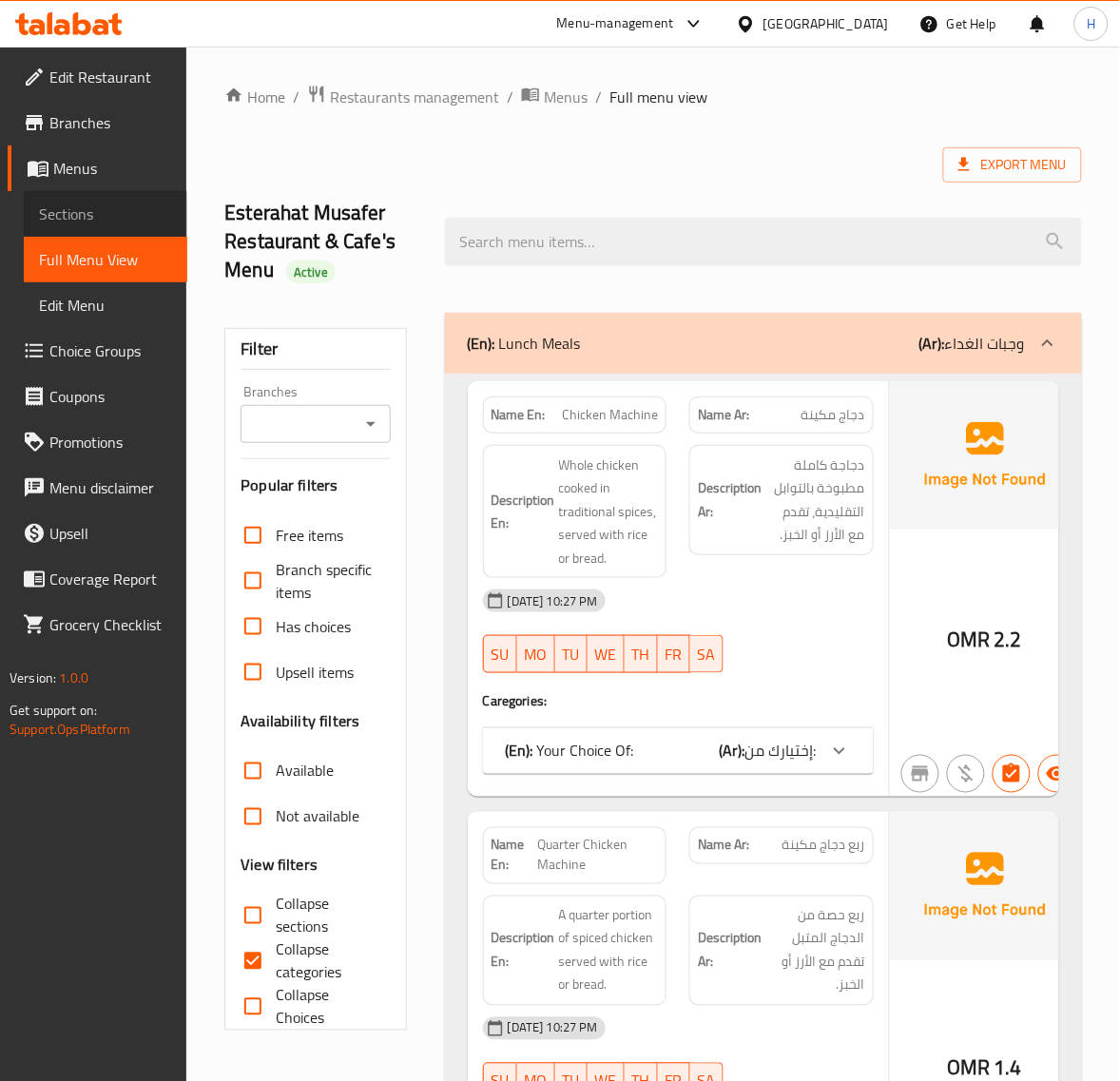
click at [85, 211] on span "Sections" at bounding box center [105, 213] width 133 height 23
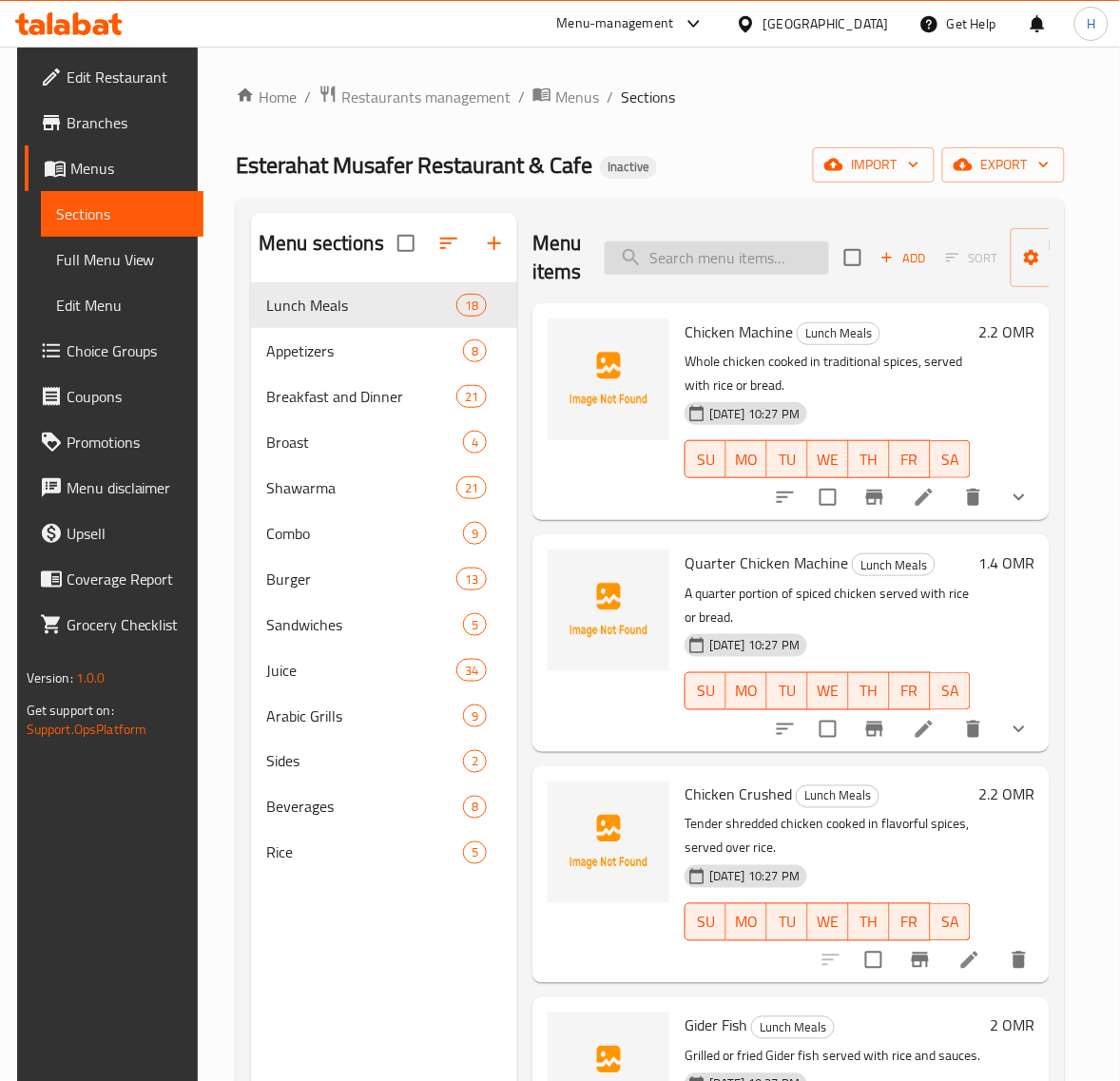
click at [688, 259] on input "search" at bounding box center [717, 259] width 224 height 34
paste input "Tuna Salad"
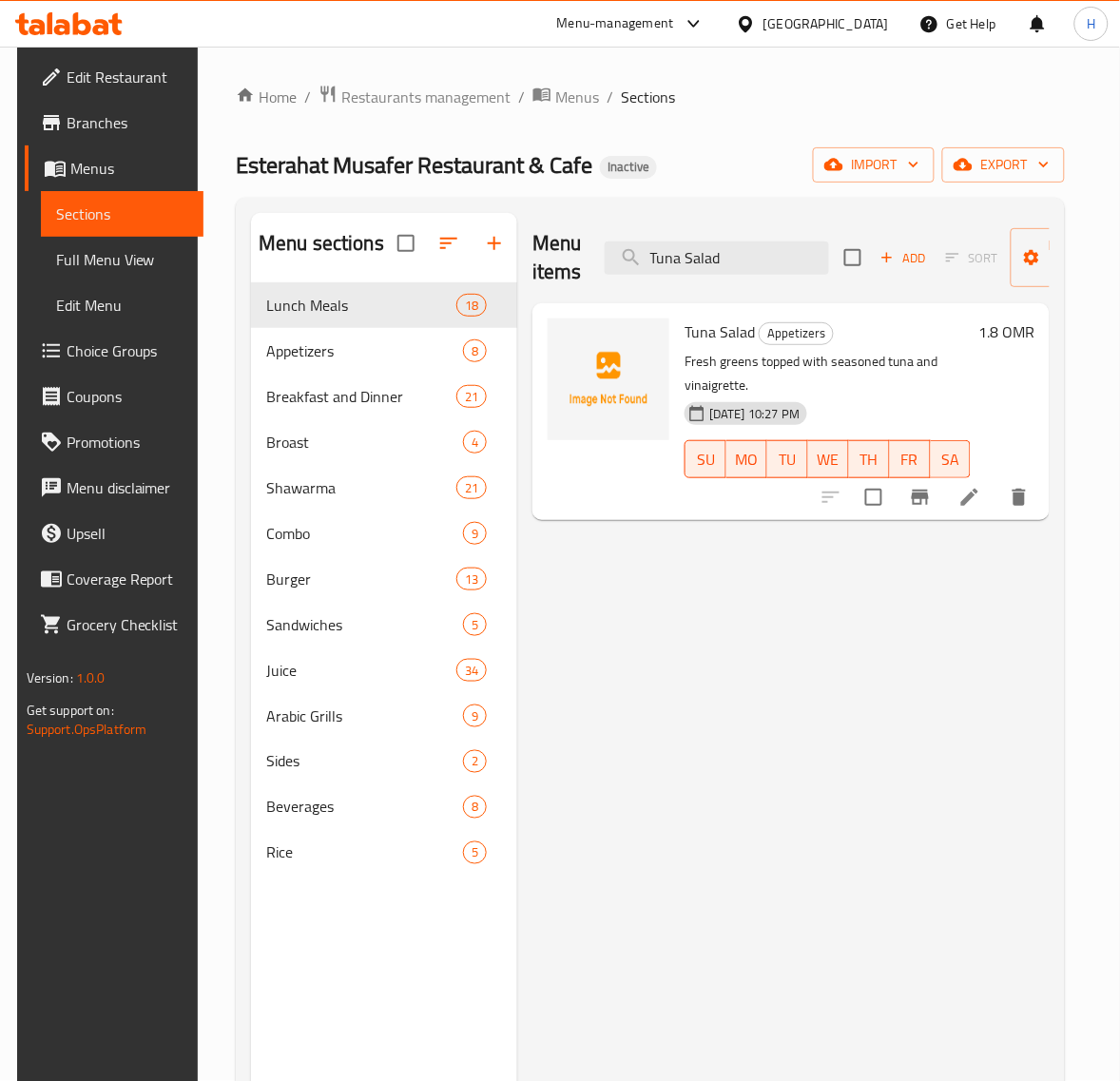
type input "Tuna Salad"
click at [980, 486] on icon at bounding box center [969, 496] width 23 height 23
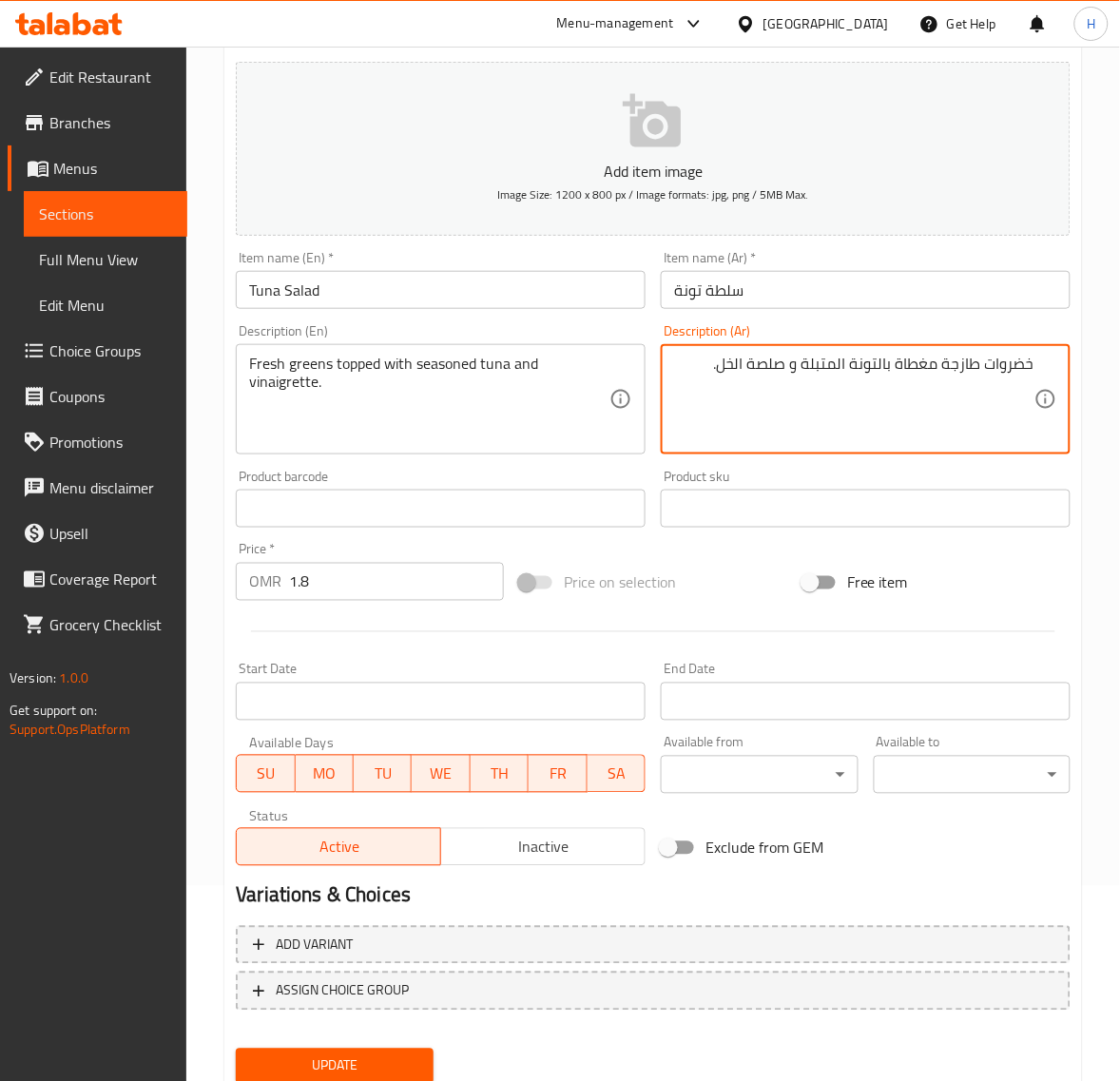
scroll to position [259, 0]
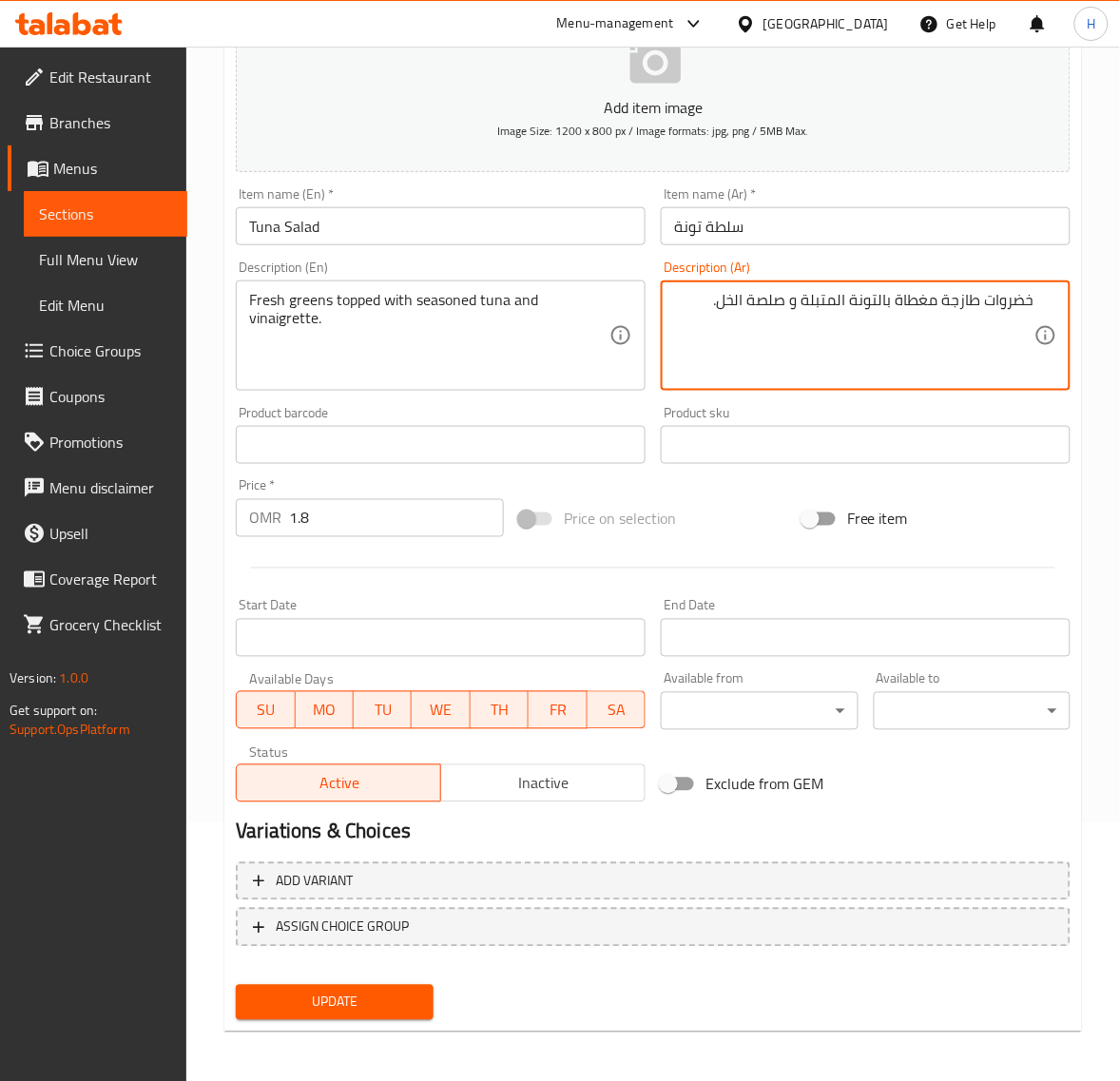
type textarea "خضروات طازجة مغطاة بالتونة المتبلة و صلصة الخل."
click at [400, 999] on span "Update" at bounding box center [334, 1003] width 167 height 24
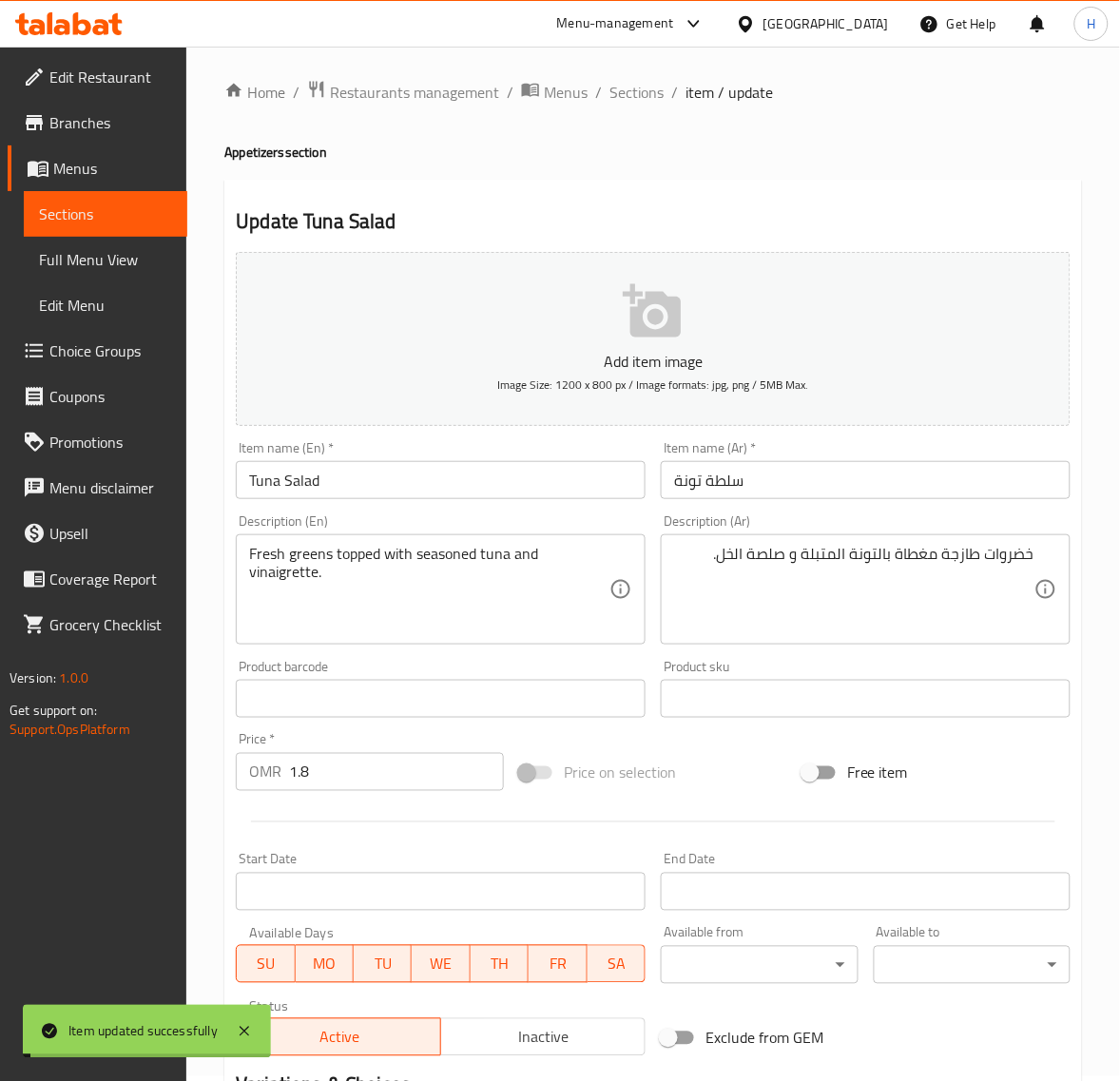
scroll to position [0, 0]
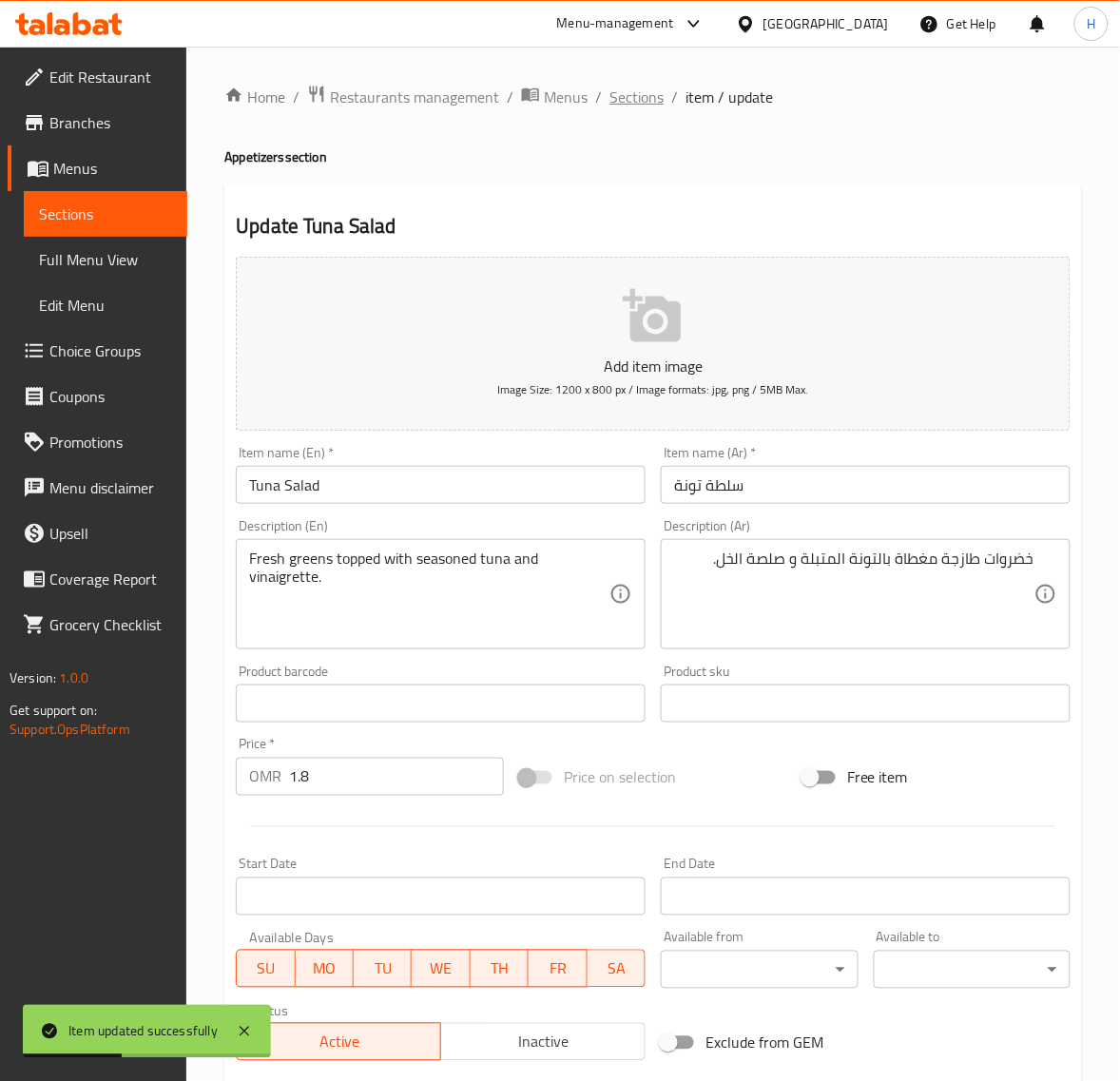
click at [624, 100] on span "Sections" at bounding box center [636, 96] width 55 height 23
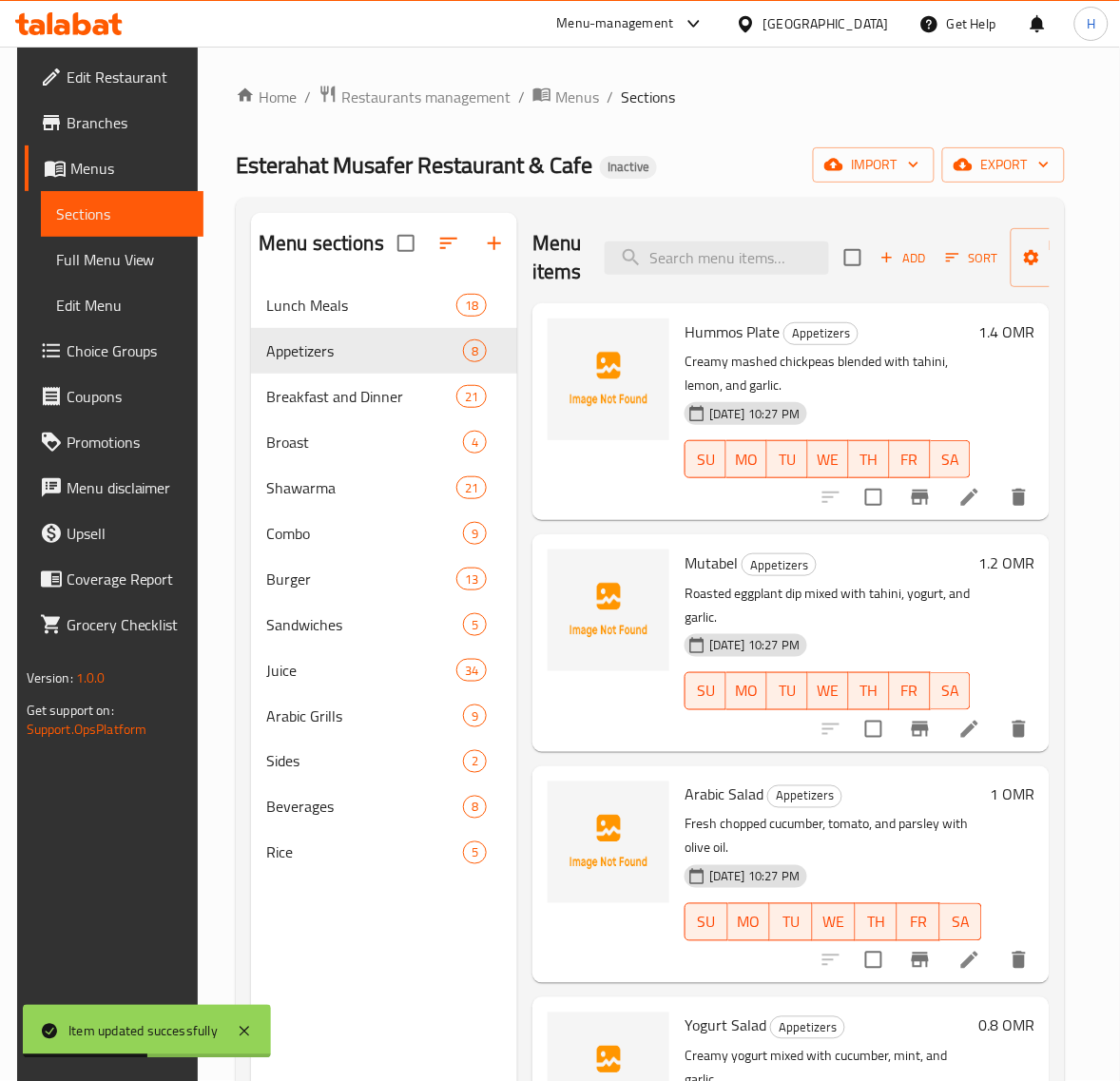
click at [130, 257] on span "Full Menu View" at bounding box center [123, 259] width 133 height 23
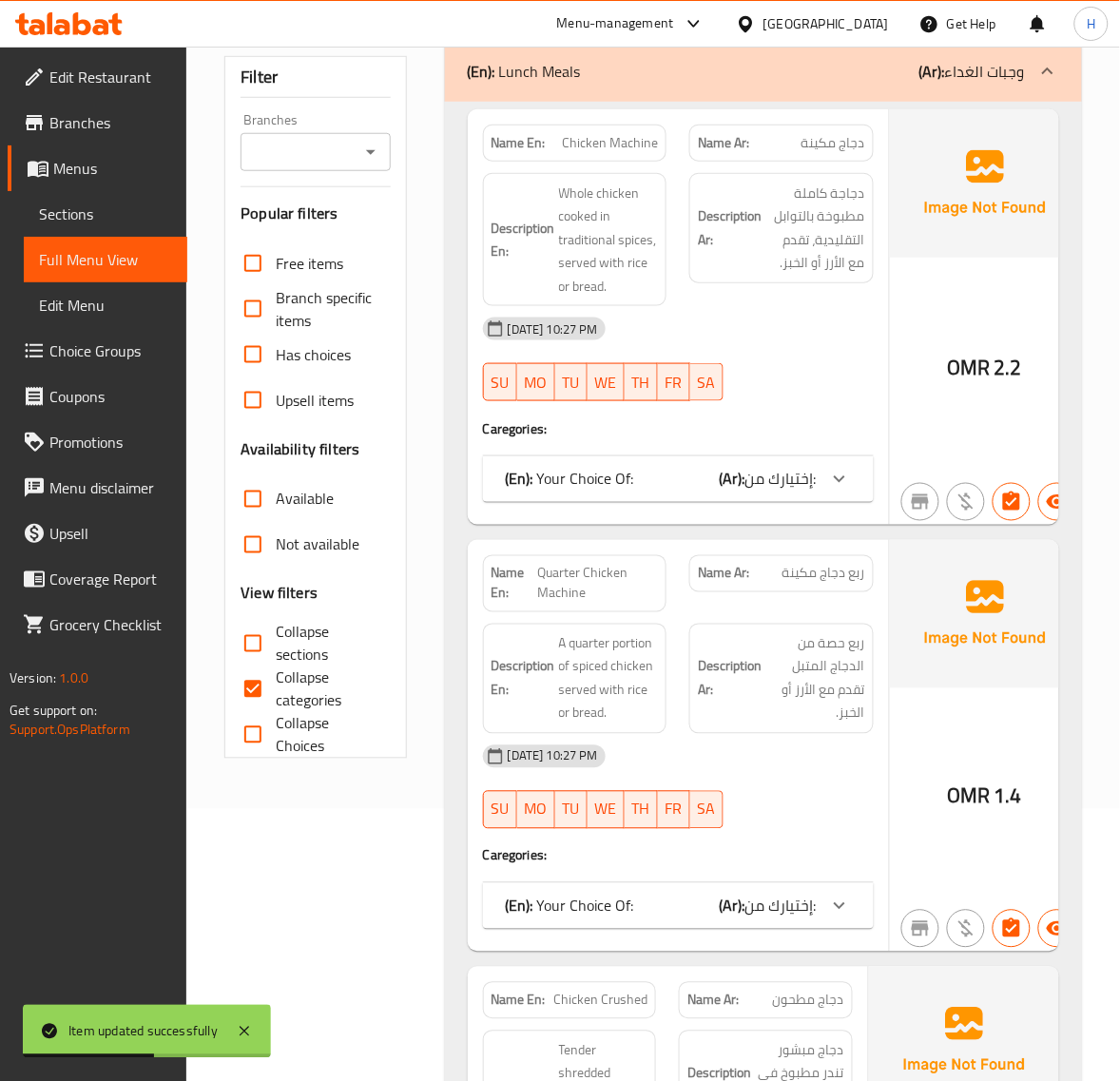
scroll to position [276, 0]
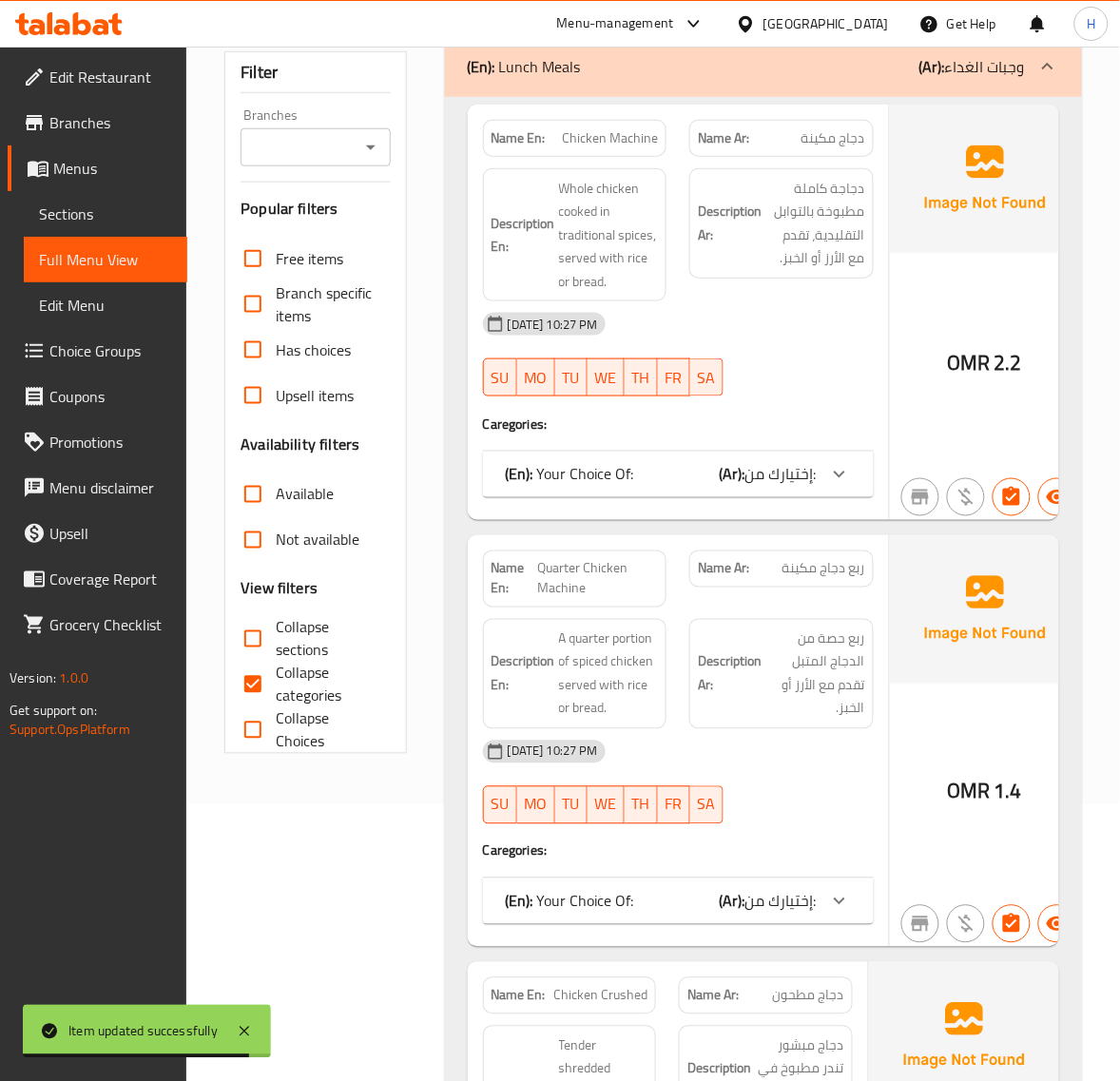
click at [252, 693] on input "Collapse categories" at bounding box center [253, 685] width 46 height 46
checkbox input "false"
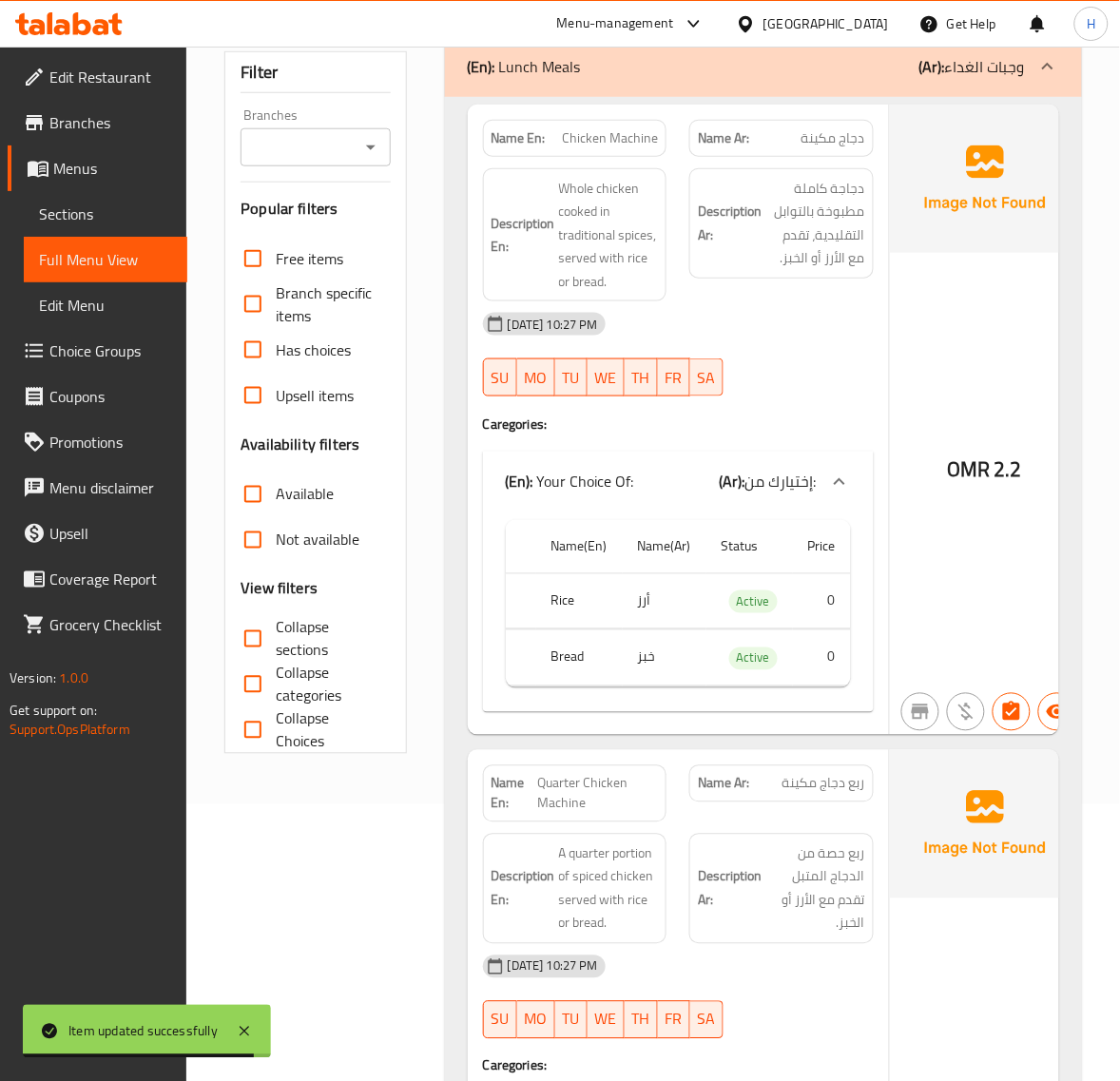
scroll to position [514, 0]
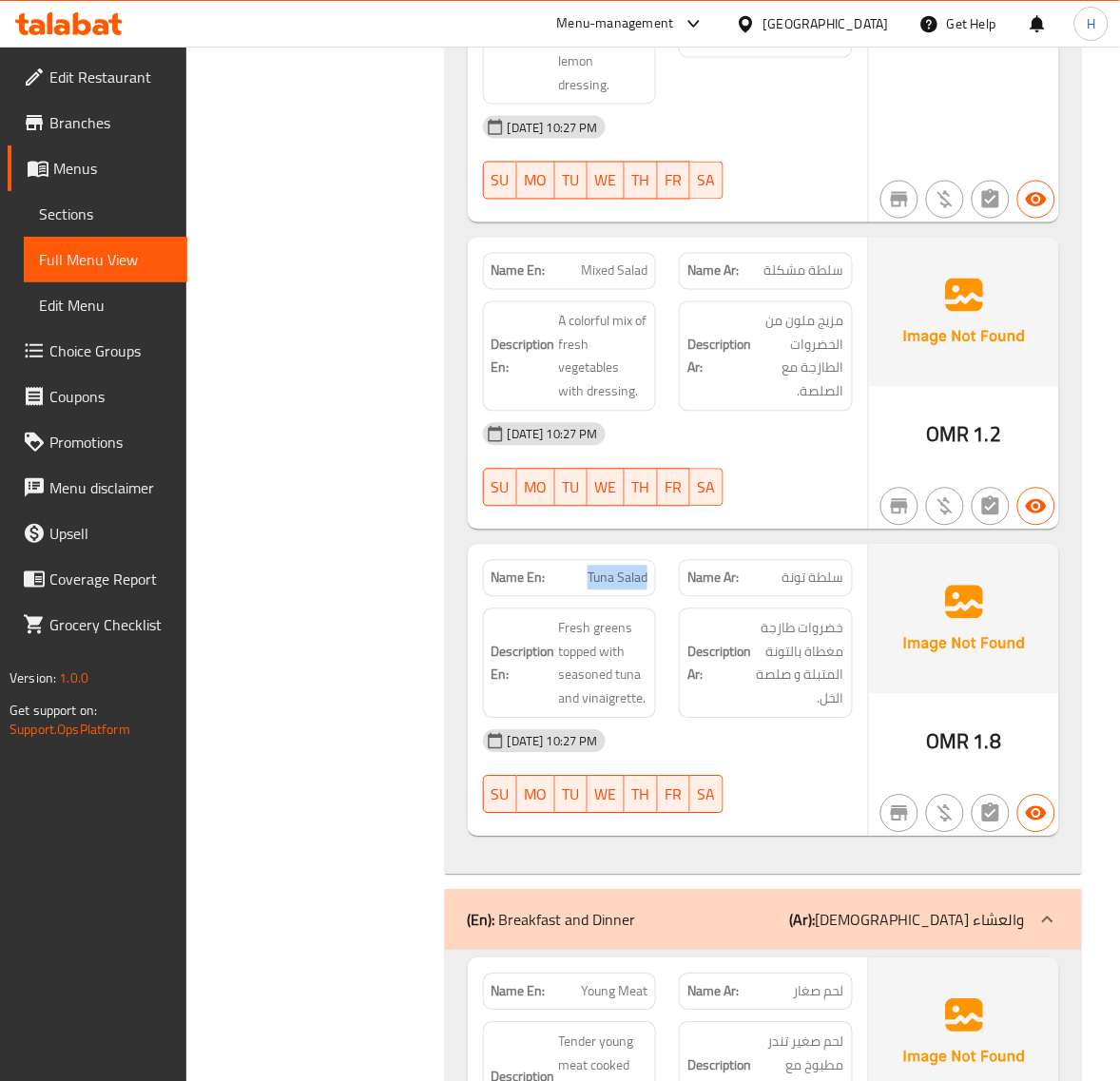
copy span "vinaigrette"
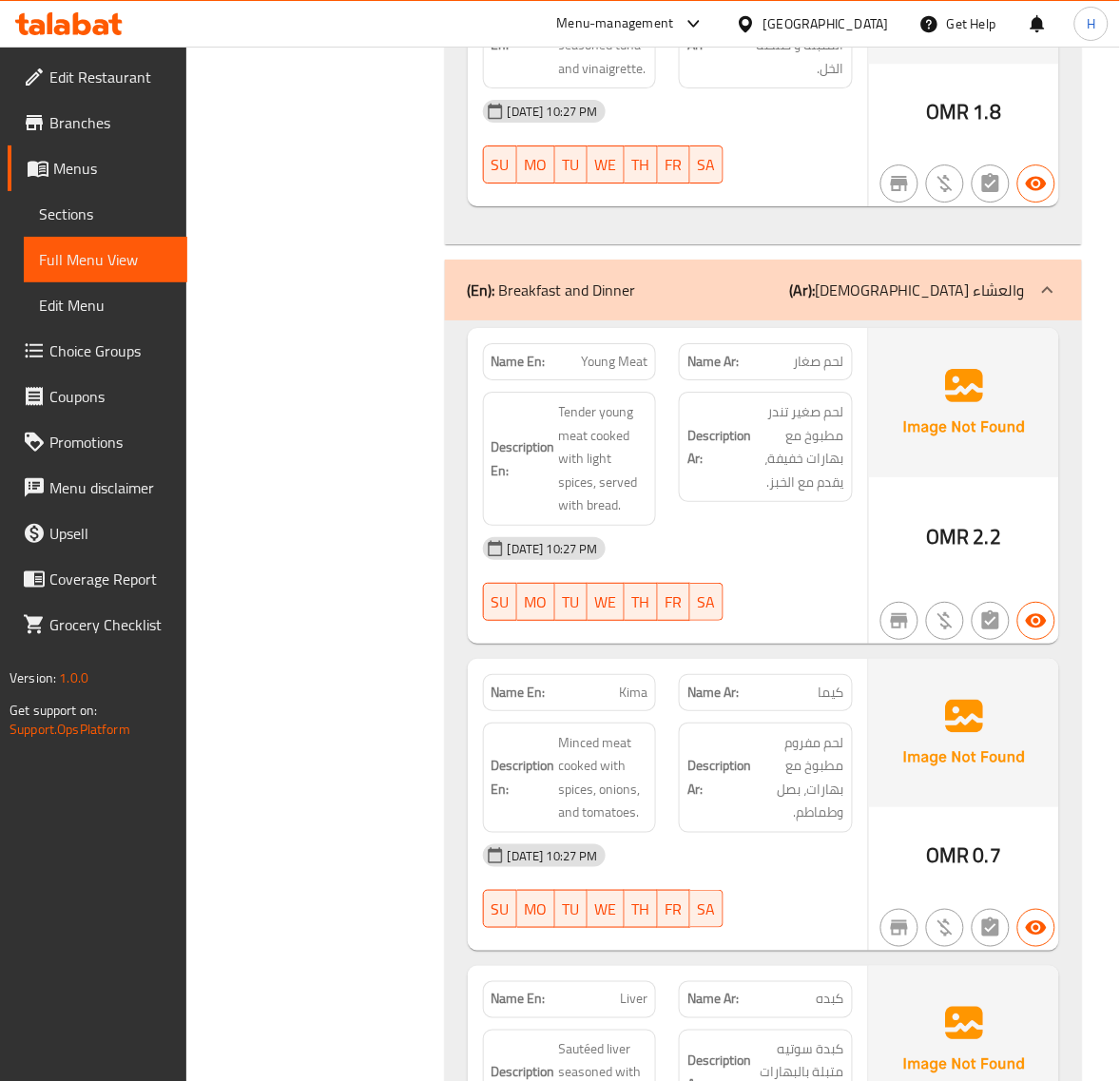
scroll to position [10209, 0]
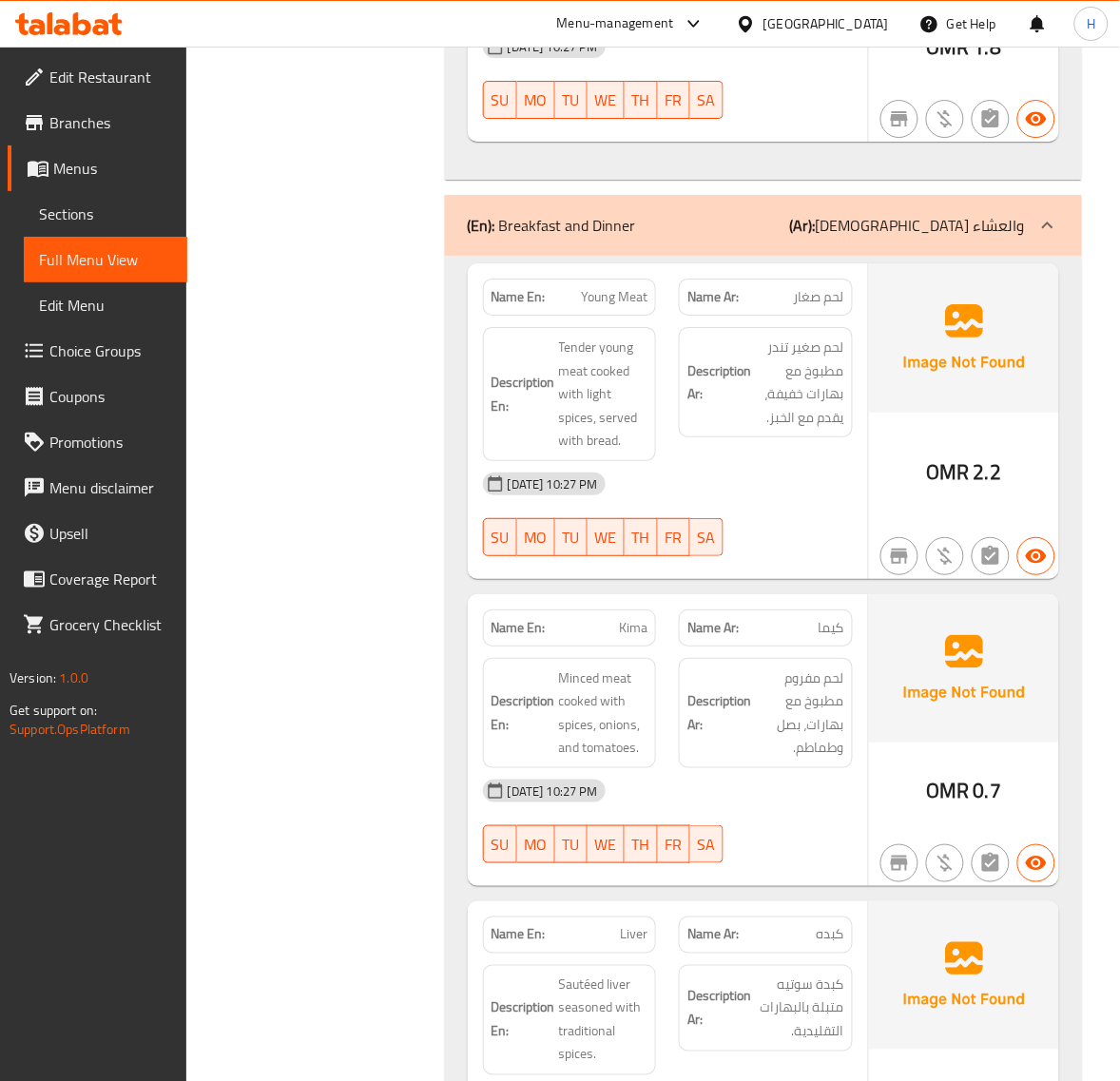
scroll to position [10287, 0]
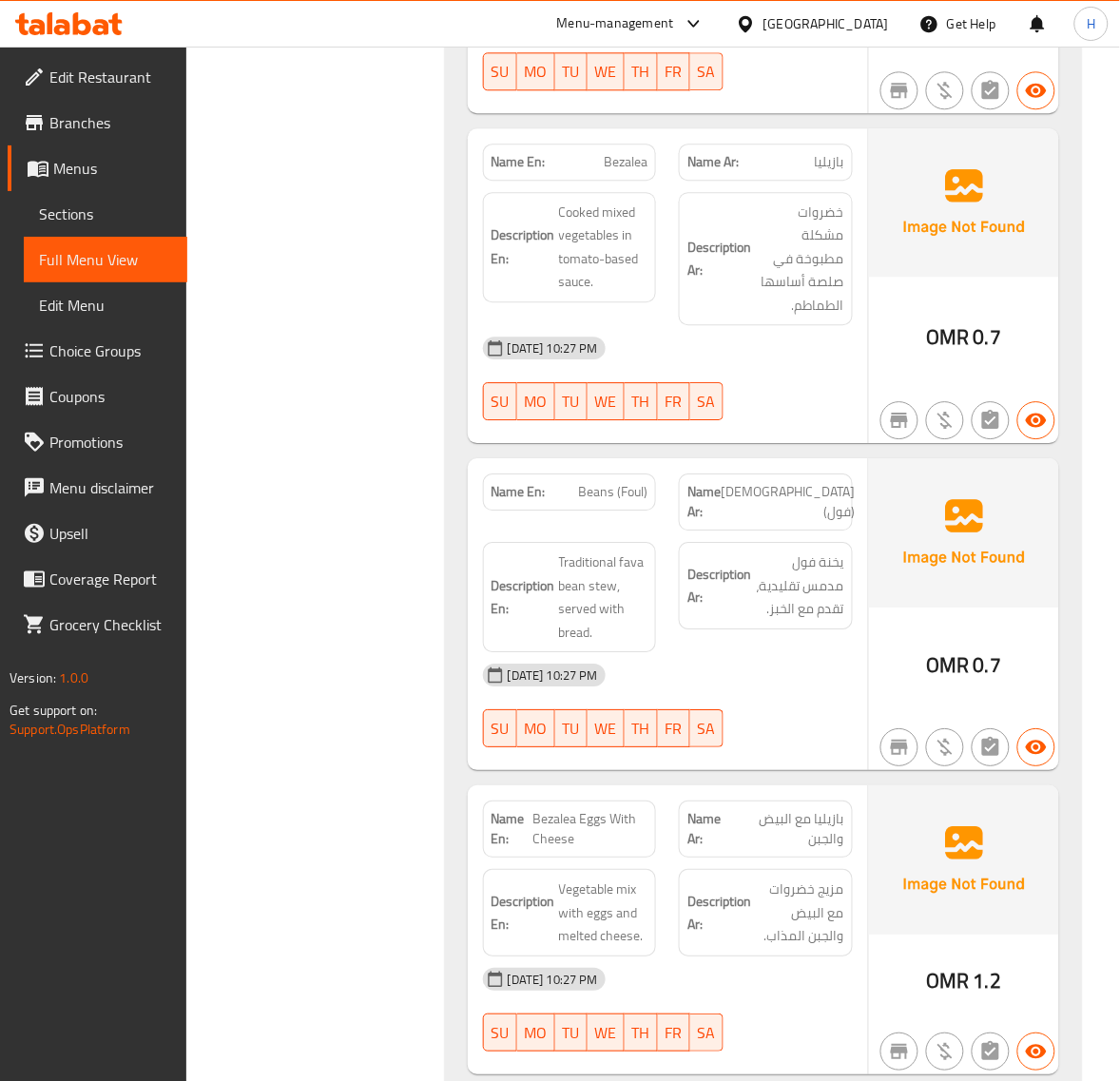
scroll to position [12941, 0]
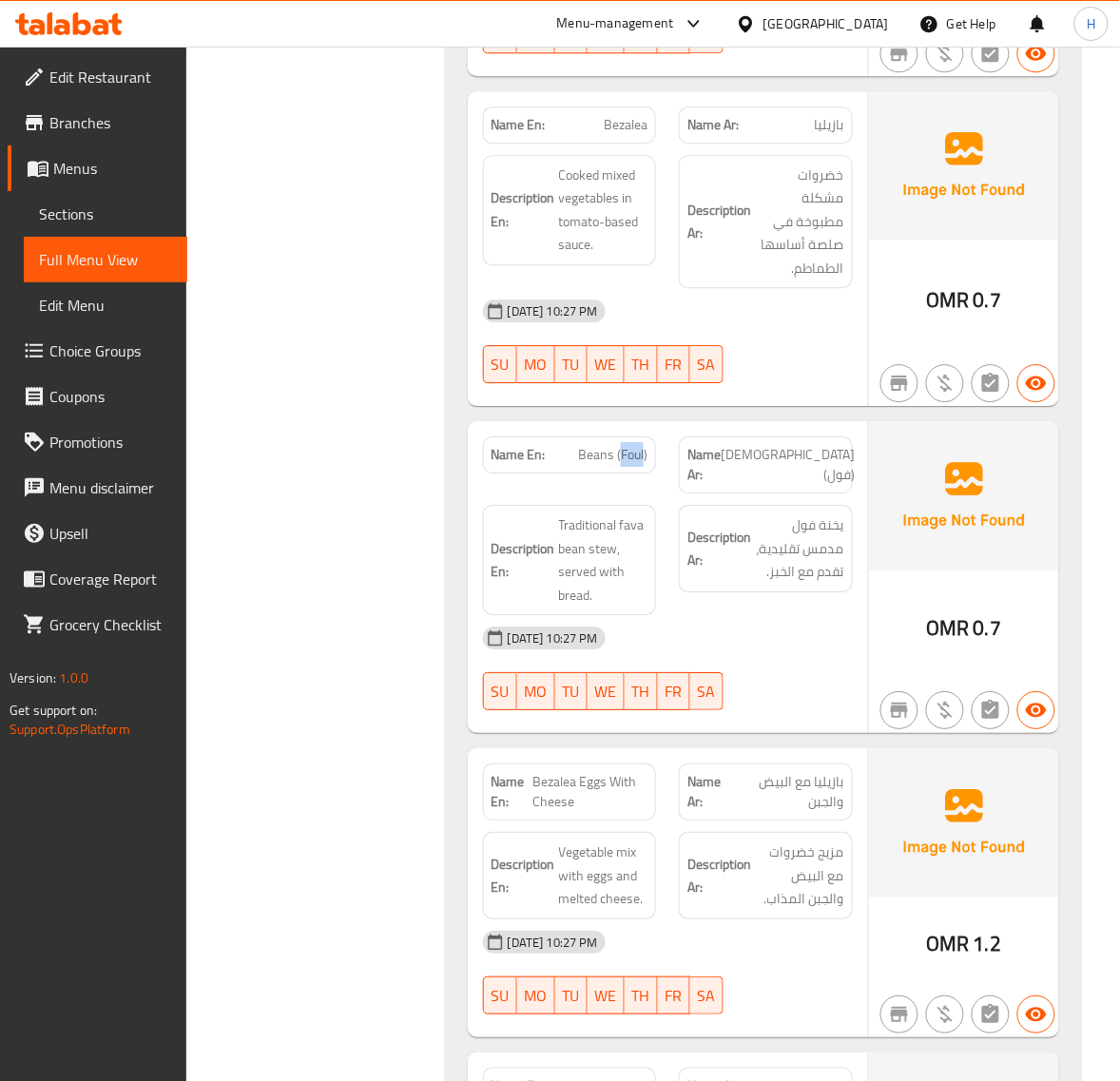
copy span "Beans (Foul)"
click at [119, 205] on span "Sections" at bounding box center [105, 213] width 133 height 23
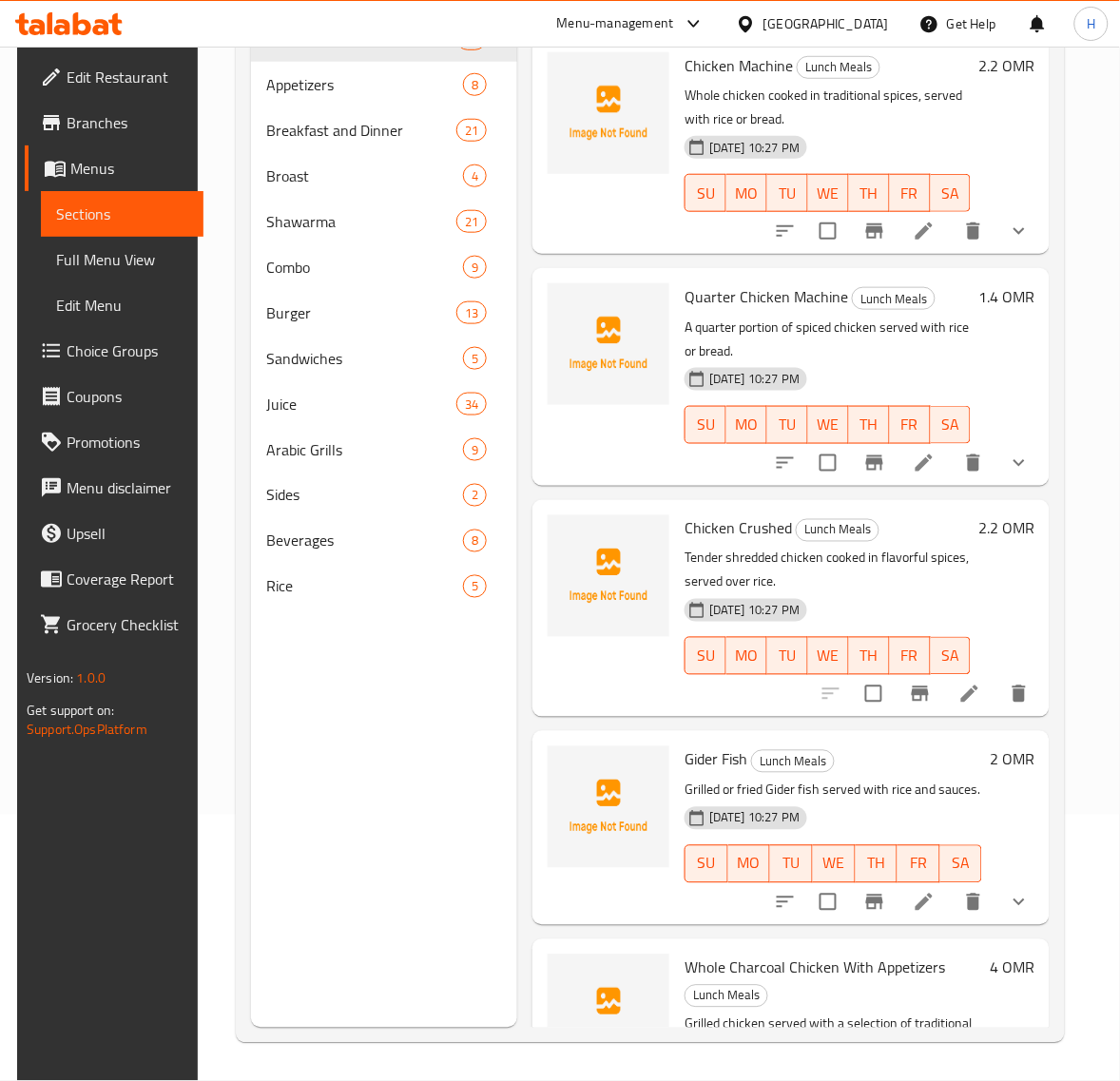
scroll to position [268, 0]
